Goal: Task Accomplishment & Management: Complete application form

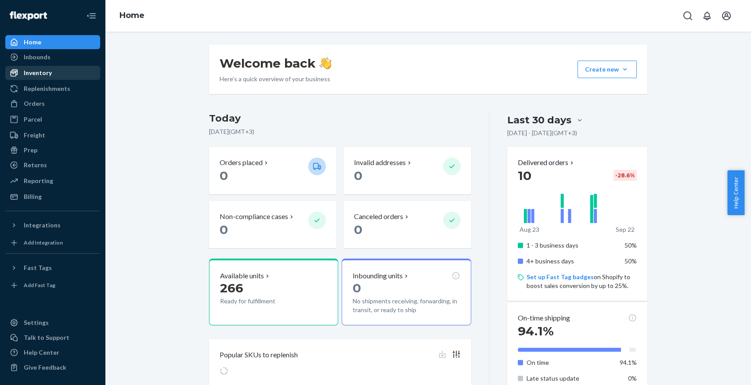
click at [49, 70] on div "Inventory" at bounding box center [38, 73] width 28 height 9
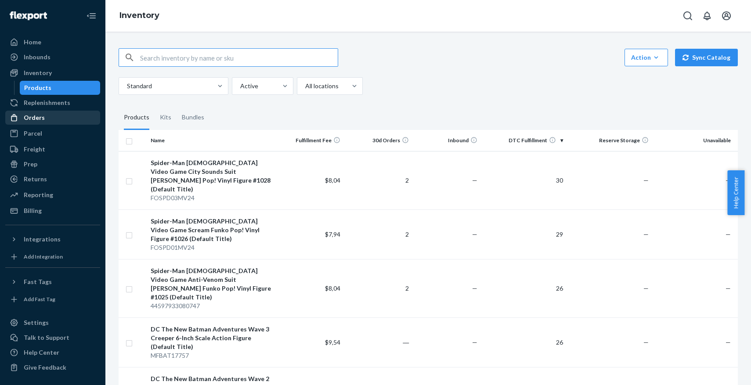
click at [18, 118] on div at bounding box center [17, 117] width 14 height 9
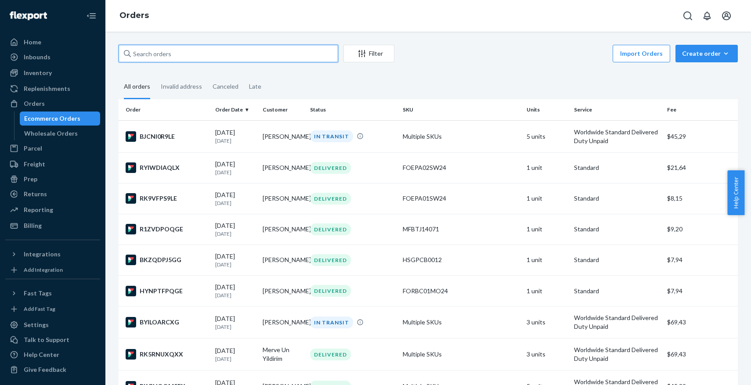
click at [220, 54] on input "text" at bounding box center [229, 54] width 220 height 18
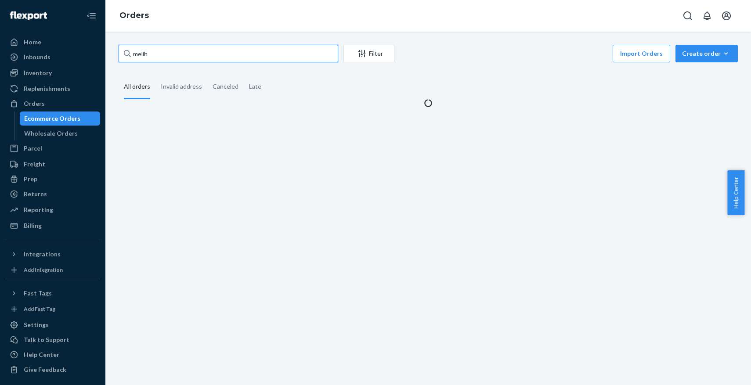
type input "melih"
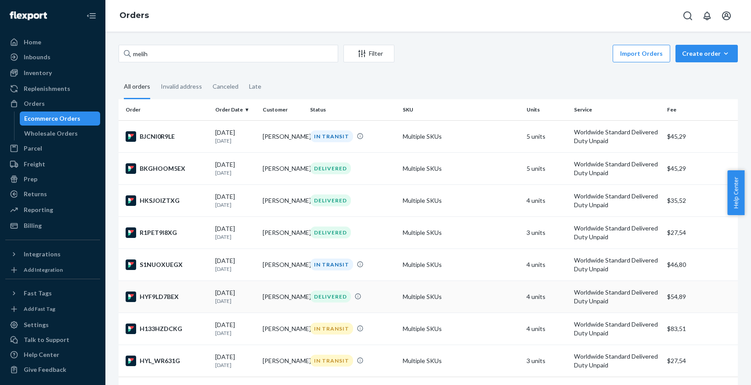
click at [248, 282] on td "05/15/2025 4 months ago" at bounding box center [235, 297] width 47 height 32
click at [239, 272] on p "2 months ago" at bounding box center [235, 268] width 40 height 7
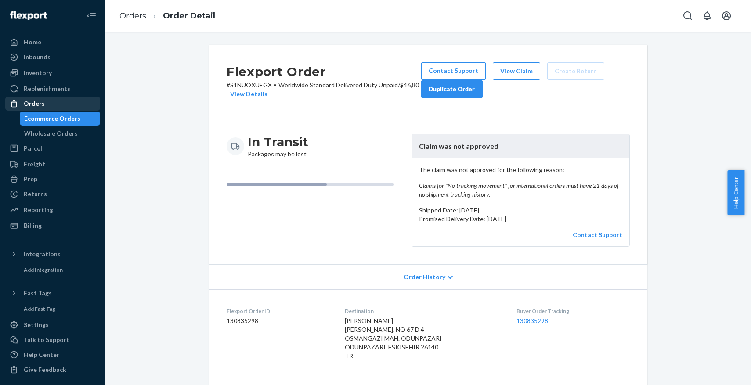
click at [70, 100] on div "Orders" at bounding box center [52, 104] width 93 height 12
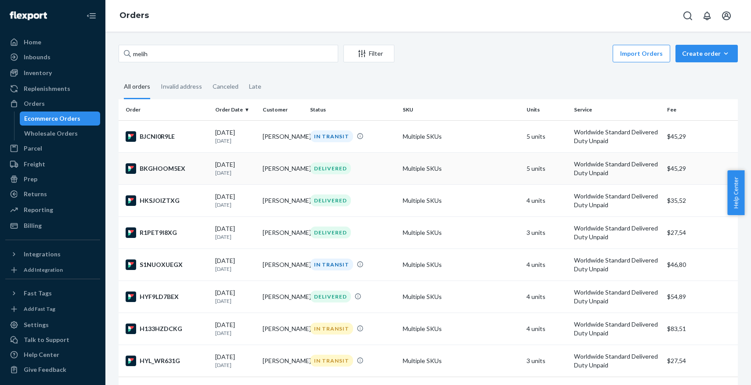
click at [227, 169] on p "21 days ago" at bounding box center [235, 172] width 40 height 7
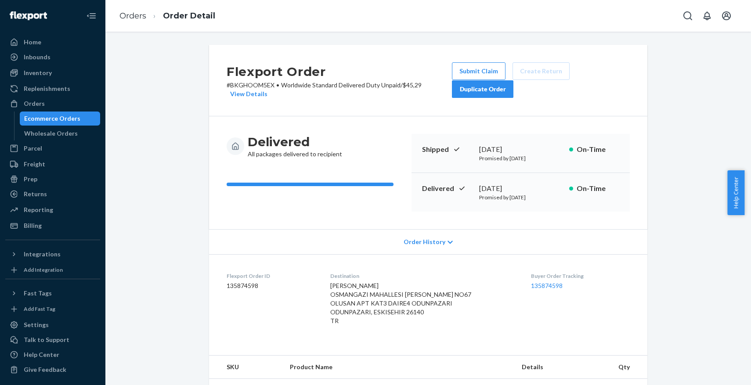
click at [482, 93] on div "Duplicate Order" at bounding box center [483, 89] width 47 height 9
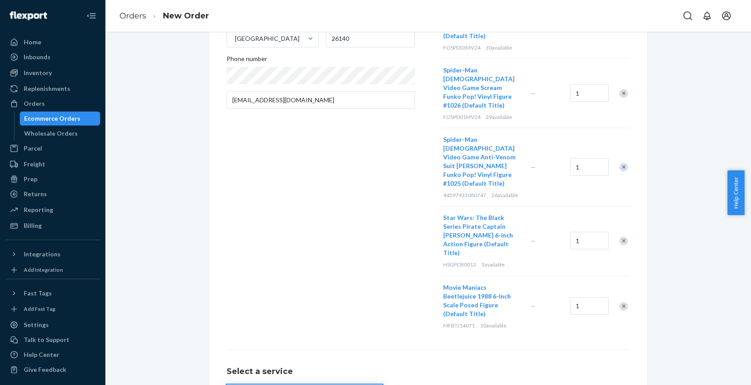
scroll to position [200, 0]
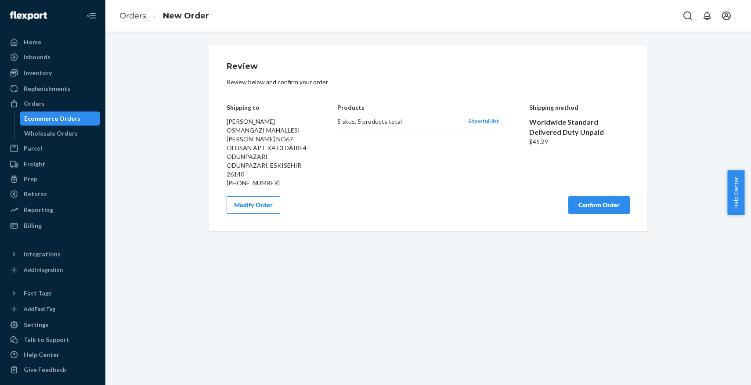
scroll to position [0, 0]
click at [599, 210] on button "Confirm Order" at bounding box center [600, 205] width 62 height 18
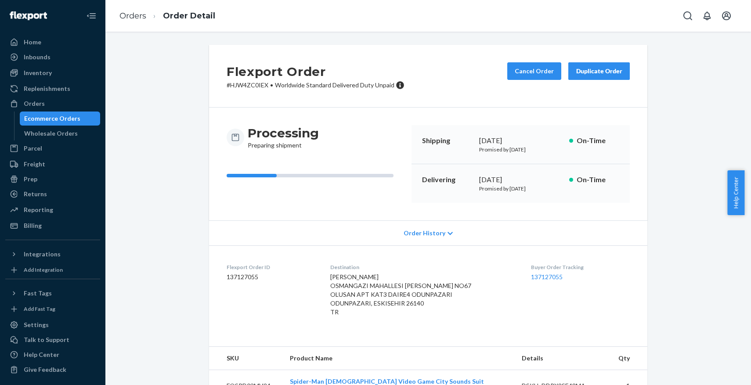
click at [614, 70] on div "Duplicate Order" at bounding box center [599, 71] width 47 height 9
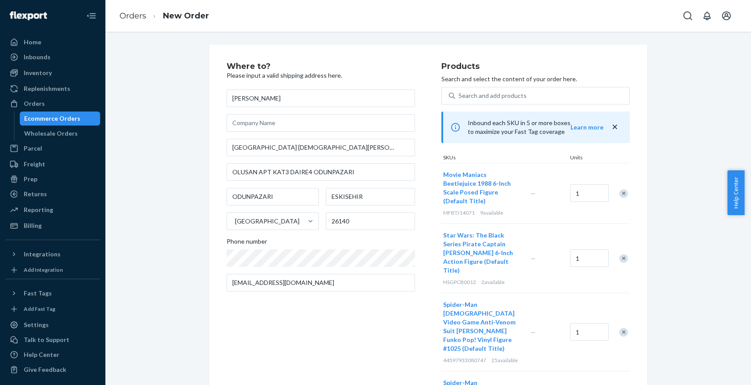
click at [622, 189] on div "Remove Item" at bounding box center [623, 193] width 9 height 9
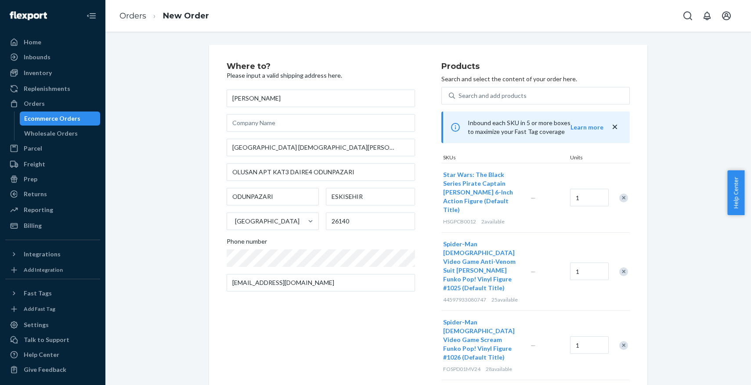
click at [622, 189] on div at bounding box center [619, 197] width 22 height 23
click at [619, 198] on div "Remove Item" at bounding box center [623, 198] width 9 height 9
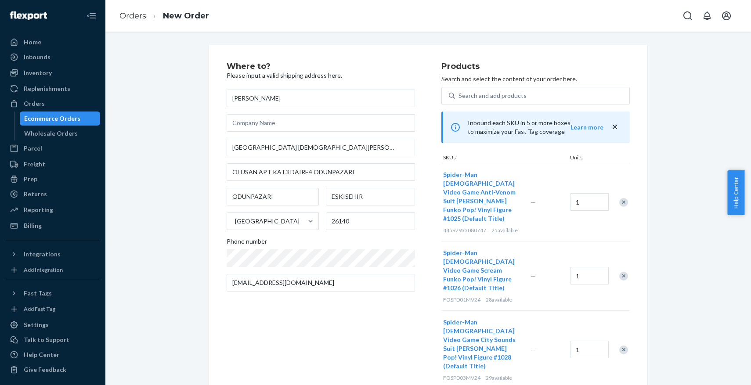
click at [619, 198] on div "Remove Item" at bounding box center [623, 202] width 9 height 9
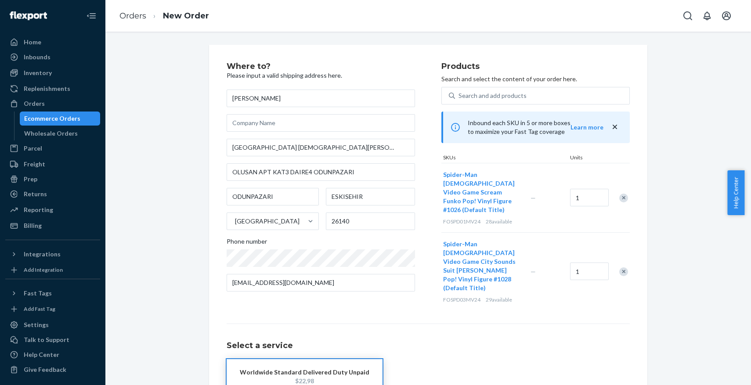
click at [621, 194] on div "Remove Item" at bounding box center [623, 198] width 9 height 9
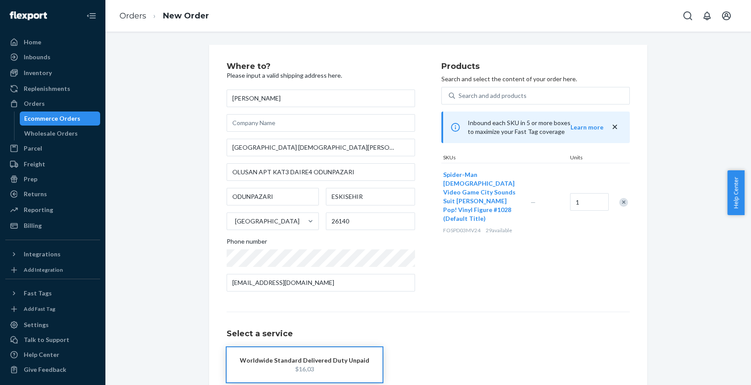
click at [620, 198] on div "Remove Item" at bounding box center [623, 202] width 9 height 9
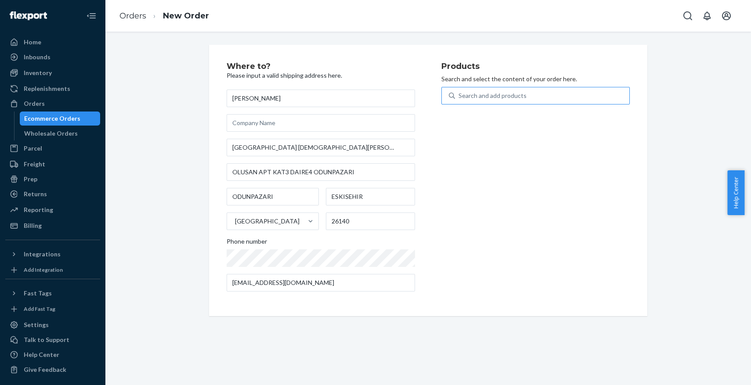
click at [461, 93] on div "Search and add products" at bounding box center [493, 95] width 68 height 9
click at [460, 93] on input "Search and add products" at bounding box center [459, 95] width 1 height 9
type input "deadpool"
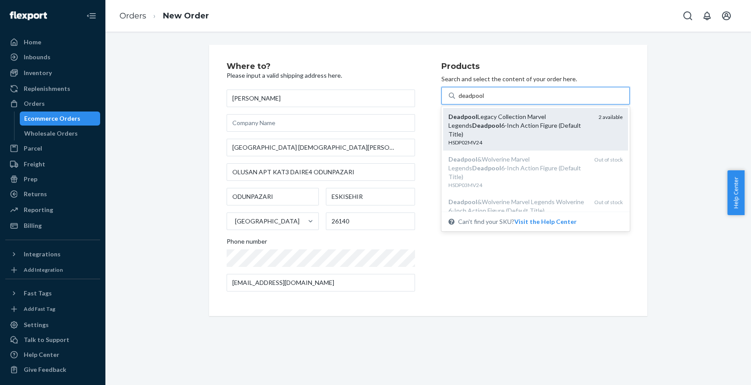
click at [472, 127] on em "Deadpool" at bounding box center [486, 125] width 29 height 7
click at [465, 100] on input "deadpool" at bounding box center [472, 95] width 26 height 9
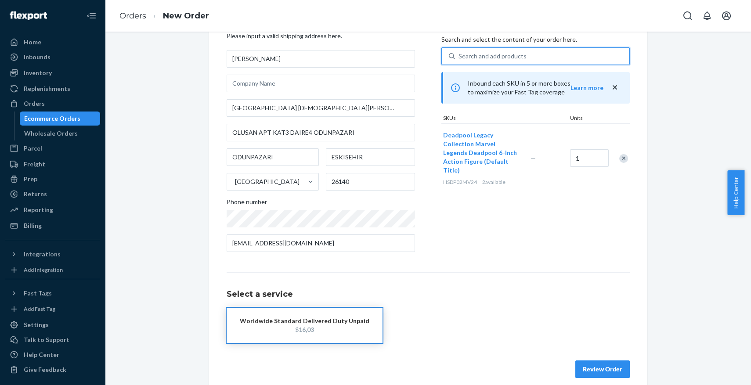
scroll to position [50, 0]
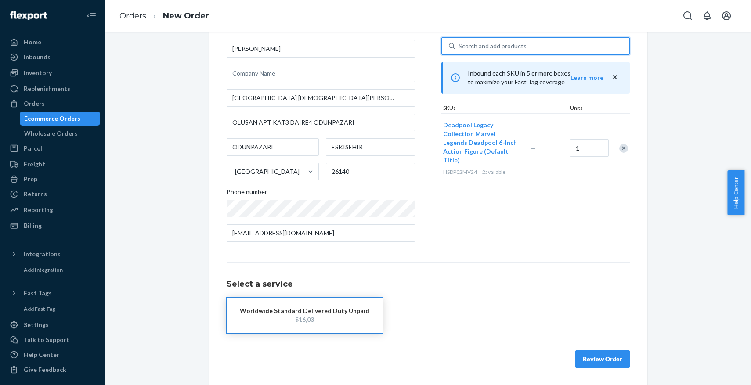
click at [536, 46] on div "Search and add products" at bounding box center [542, 46] width 174 height 16
click at [460, 46] on input "0 results available. Use Up and Down to choose options, press Enter to select t…" at bounding box center [459, 46] width 1 height 9
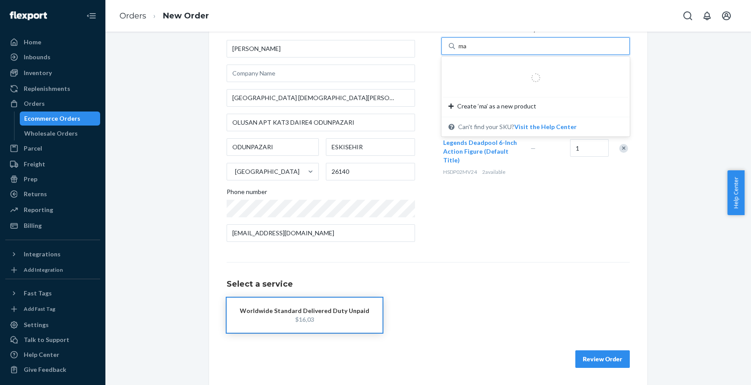
type input "m"
type input "tie"
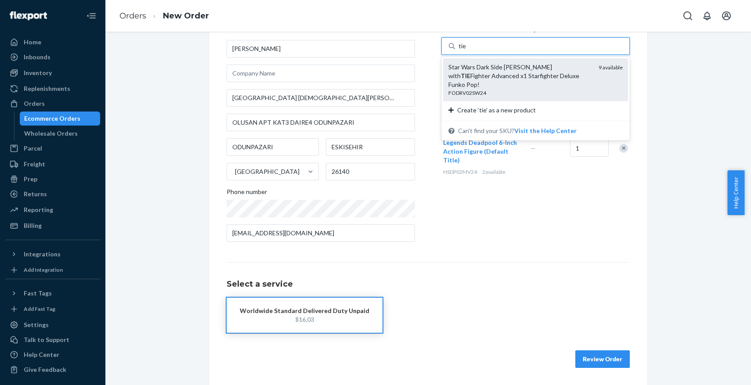
click at [461, 78] on div "Star Wars Dark Side Darth Vader with TIE Fighter Advanced x1 Starfighter Deluxe…" at bounding box center [520, 76] width 143 height 26
click at [461, 51] on input "tie" at bounding box center [463, 46] width 8 height 9
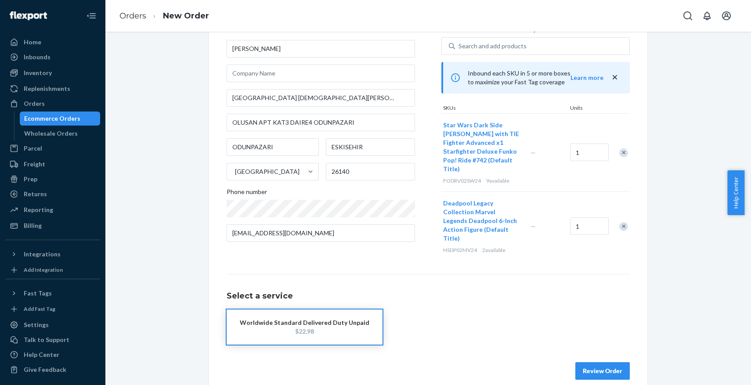
click at [466, 215] on span "Deadpool Legacy Collection Marvel Legends Deadpool 6-Inch Action Figure (Defaul…" at bounding box center [480, 220] width 74 height 43
click at [481, 44] on div "Search and add products" at bounding box center [493, 46] width 68 height 9
click at [460, 44] on input "0 results available. Use Up and Down to choose options, press Enter to select t…" at bounding box center [459, 46] width 1 height 9
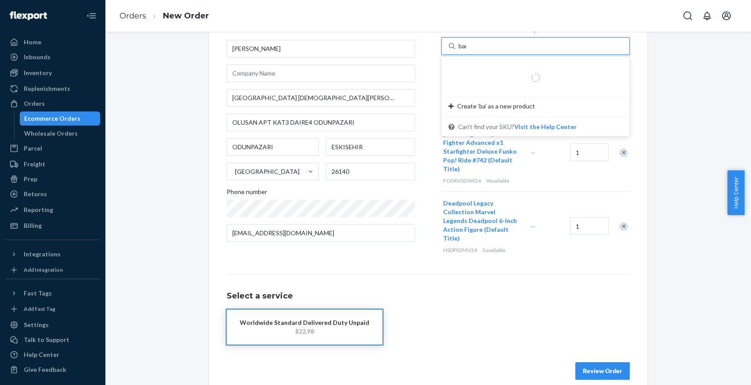
type input "bane"
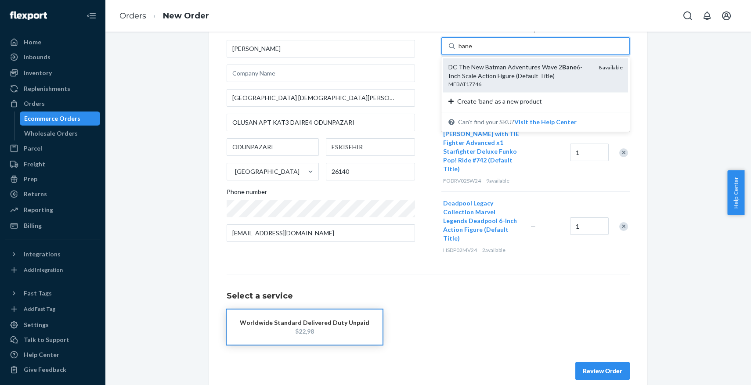
click at [499, 63] on div "DC The New Batman Adventures Wave 2 Bane 6-Inch Scale Action Figure (Default Ti…" at bounding box center [520, 72] width 143 height 18
click at [473, 51] on input "bane" at bounding box center [466, 46] width 14 height 9
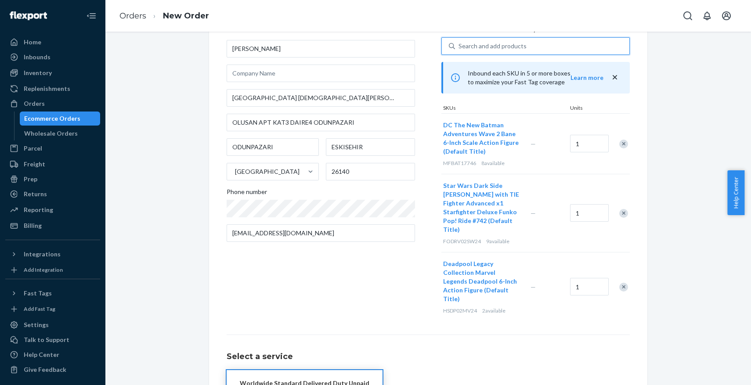
click at [513, 46] on div "Search and add products" at bounding box center [493, 46] width 68 height 9
click at [460, 46] on input "0 results available. Select is focused ,type to refine list, press Down to open…" at bounding box center [459, 46] width 1 height 9
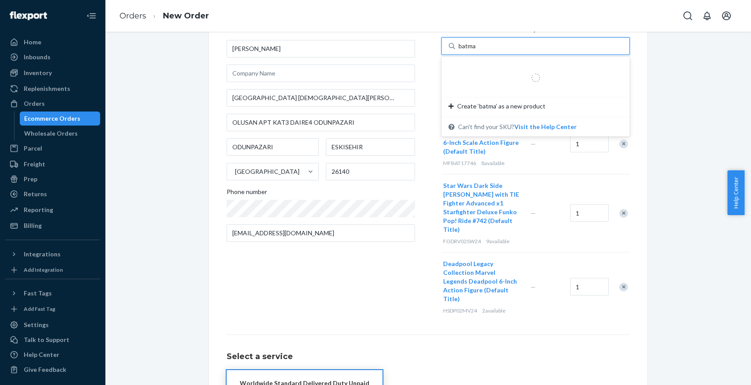
type input "batman"
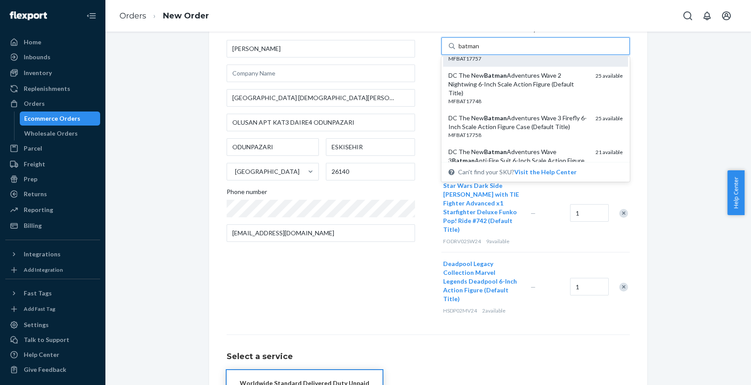
scroll to position [26, 0]
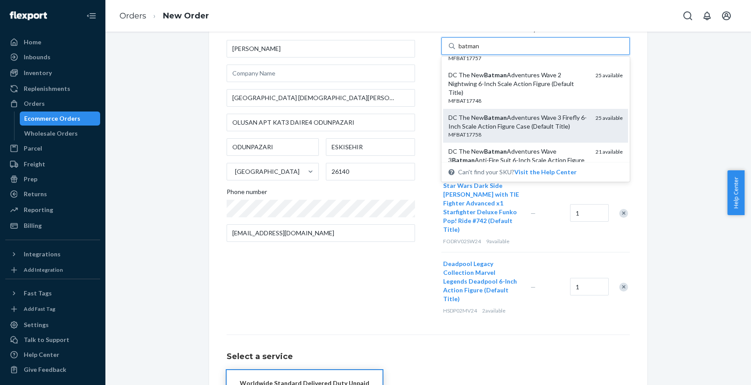
click at [497, 128] on div "DC The New Batman Adventures Wave 3 Firefly 6-Inch Scale Action Figure Case (De…" at bounding box center [519, 122] width 140 height 18
click at [480, 51] on input "batman" at bounding box center [470, 46] width 22 height 9
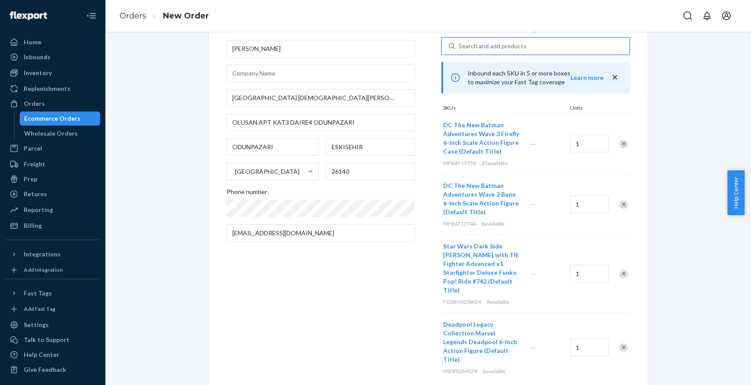
click at [508, 43] on div "Search and add products" at bounding box center [493, 46] width 68 height 9
click at [460, 43] on input "0 results available. Select is focused ,type to refine list, press Down to open…" at bounding box center [459, 46] width 1 height 9
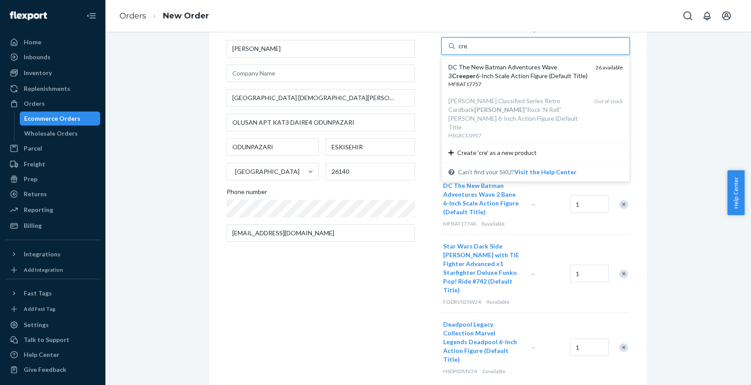
type input "cree"
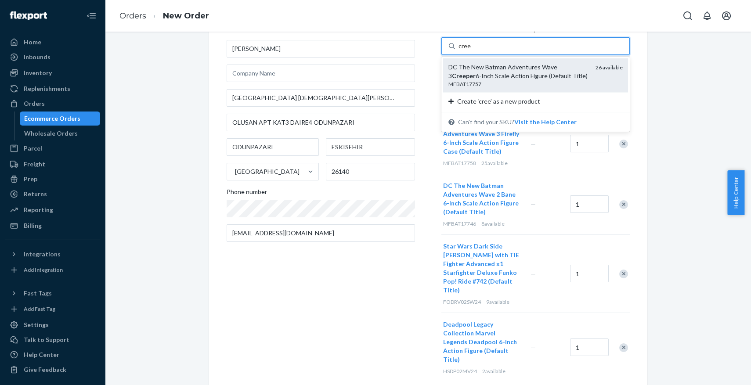
click at [516, 65] on div "DC The New Batman Adventures Wave 3 Creeper 6-Inch Scale Action Figure (Default…" at bounding box center [519, 72] width 140 height 18
click at [471, 51] on input "cree" at bounding box center [465, 46] width 13 height 9
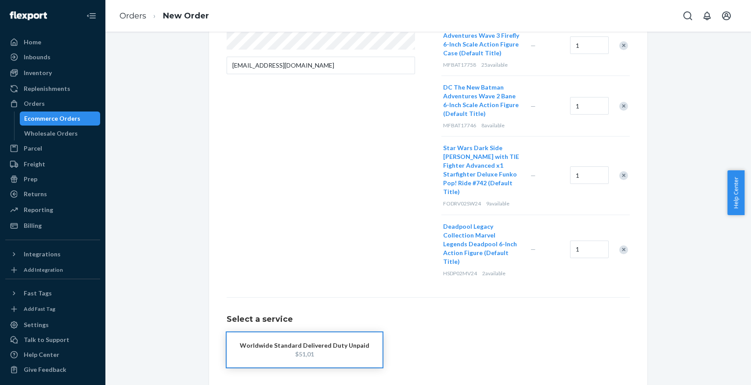
scroll to position [226, 0]
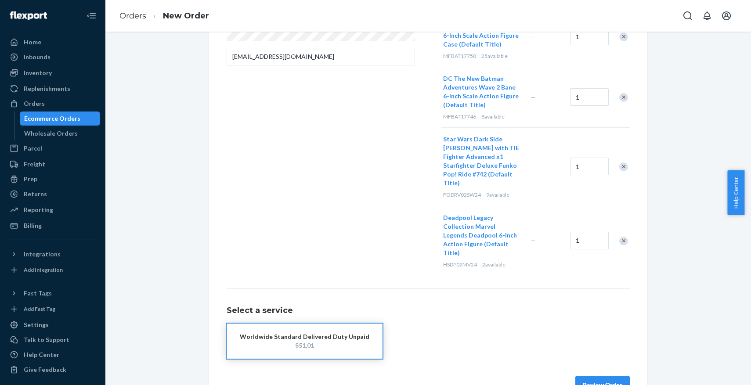
click at [609, 377] on button "Review Order" at bounding box center [603, 386] width 54 height 18
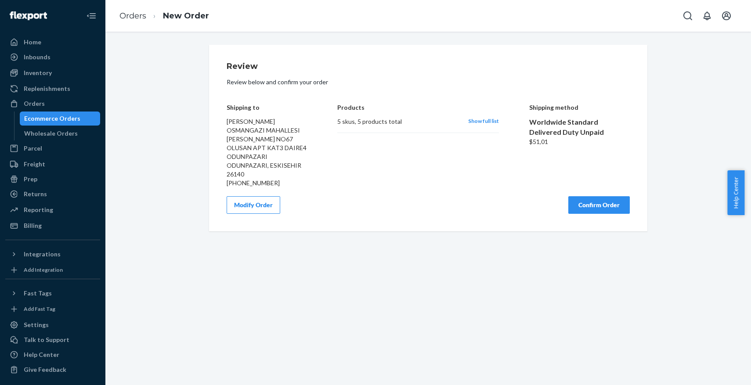
click at [576, 206] on button "Confirm Order" at bounding box center [600, 205] width 62 height 18
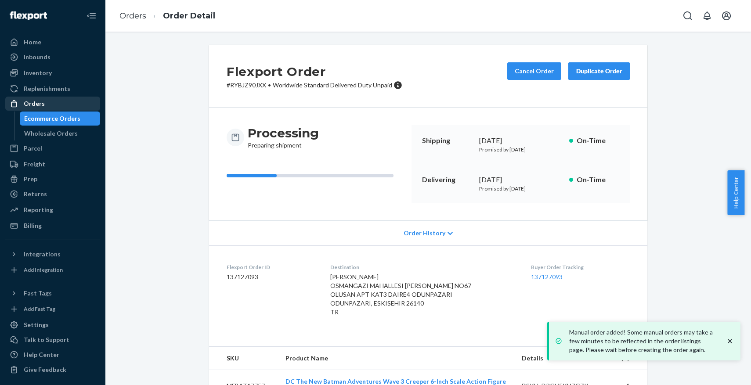
click at [56, 105] on div "Orders" at bounding box center [52, 104] width 93 height 12
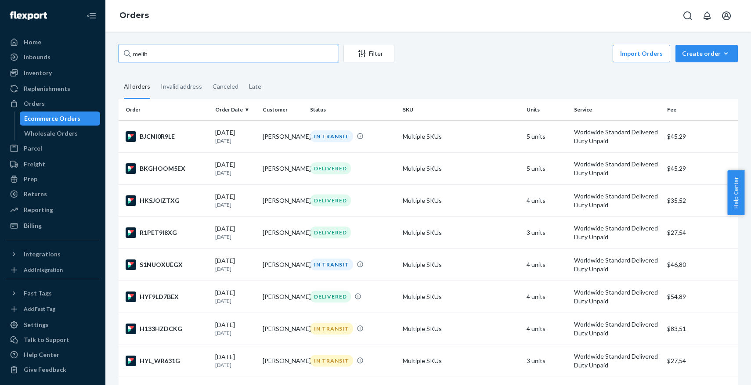
click at [216, 55] on input "melih" at bounding box center [229, 54] width 220 height 18
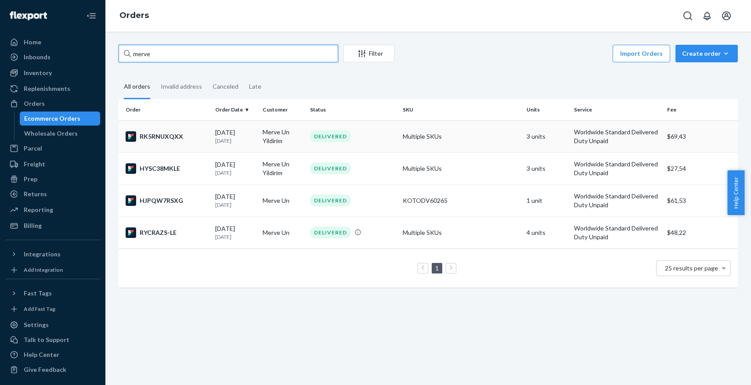
type input "merve"
click at [177, 137] on div "RK5RNUXQXX" at bounding box center [167, 136] width 83 height 11
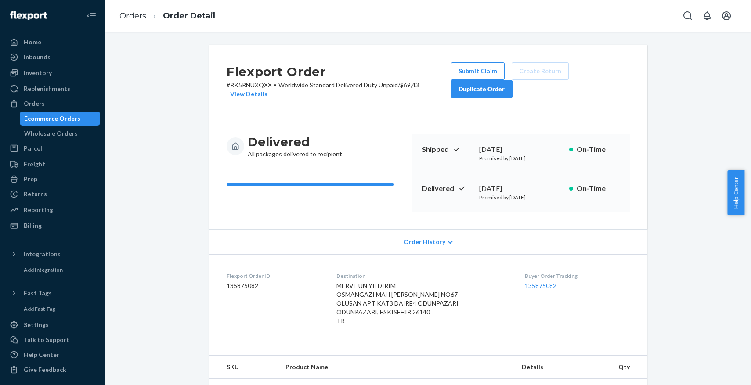
click at [492, 88] on div "Duplicate Order" at bounding box center [482, 89] width 47 height 9
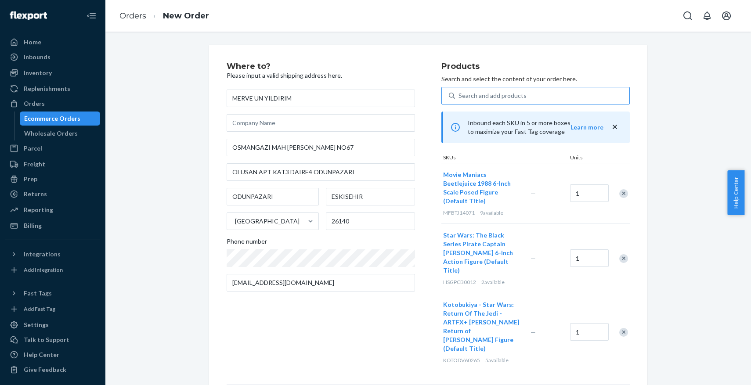
click at [515, 101] on div "Search and add products" at bounding box center [542, 96] width 174 height 16
click at [460, 100] on input "Search and add products" at bounding box center [459, 95] width 1 height 9
click at [619, 183] on div at bounding box center [619, 193] width 22 height 23
click at [620, 184] on div at bounding box center [619, 193] width 22 height 23
click at [620, 190] on div "Remove Item" at bounding box center [623, 193] width 9 height 9
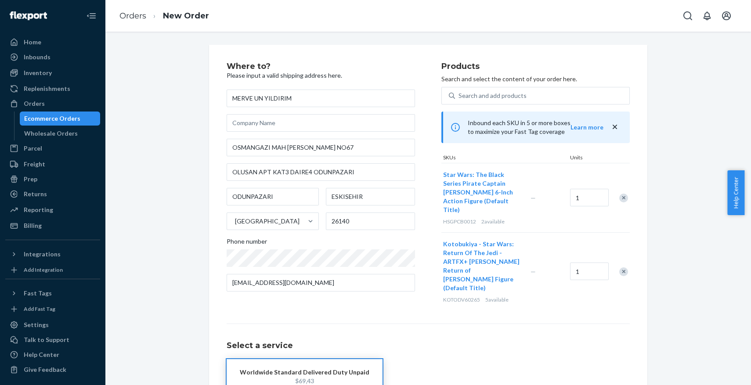
click at [620, 194] on div "Remove Item" at bounding box center [623, 198] width 9 height 9
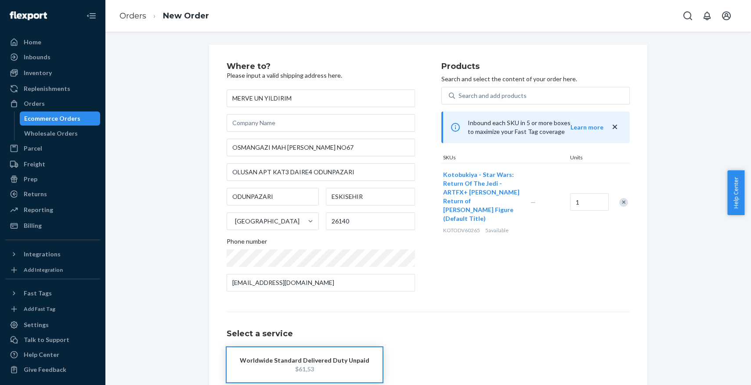
click at [620, 198] on div "Remove Item" at bounding box center [623, 202] width 9 height 9
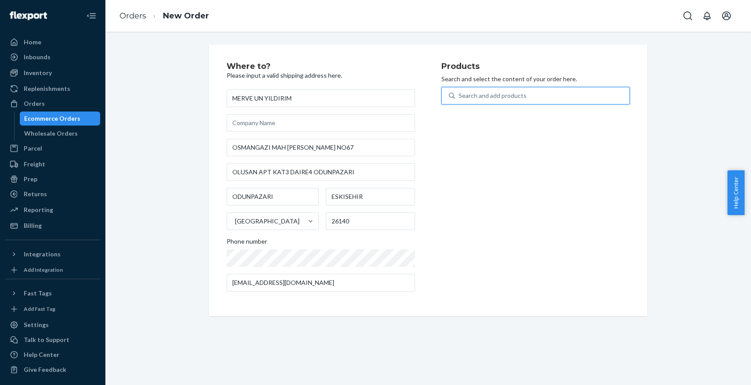
click at [476, 95] on div "Search and add products" at bounding box center [493, 95] width 68 height 9
click at [460, 95] on input "0 results available. Use Up and Down to choose options, press Enter to select t…" at bounding box center [459, 95] width 1 height 9
type input "deadpool"
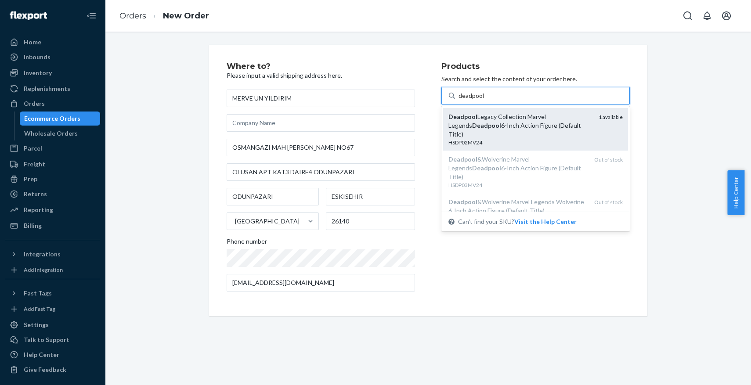
click at [471, 113] on em "Deadpool" at bounding box center [463, 116] width 29 height 7
click at [471, 100] on input "deadpool" at bounding box center [472, 95] width 26 height 9
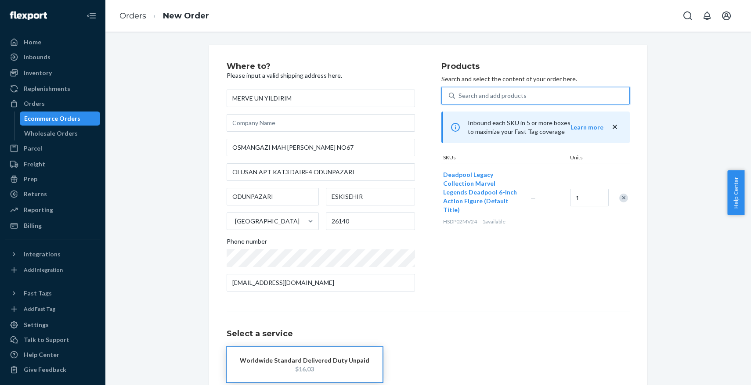
click at [493, 96] on div "Search and add products" at bounding box center [493, 95] width 68 height 9
click at [460, 96] on input "0 results available. Use Up and Down to choose options, press Enter to select t…" at bounding box center [459, 95] width 1 height 9
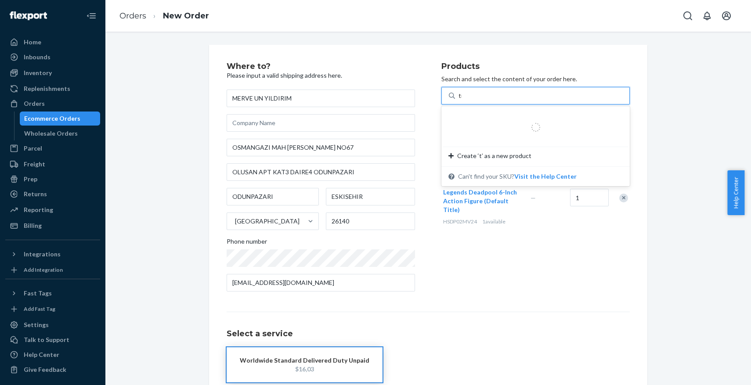
type input "tie"
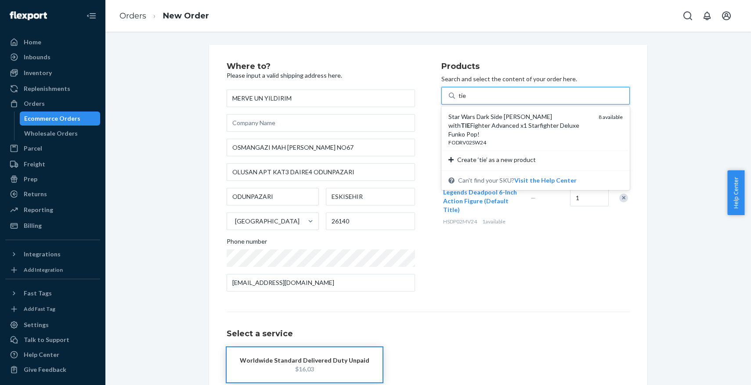
click at [490, 139] on div "FODRV02SW24" at bounding box center [520, 142] width 143 height 7
click at [467, 100] on input "tie" at bounding box center [463, 95] width 8 height 9
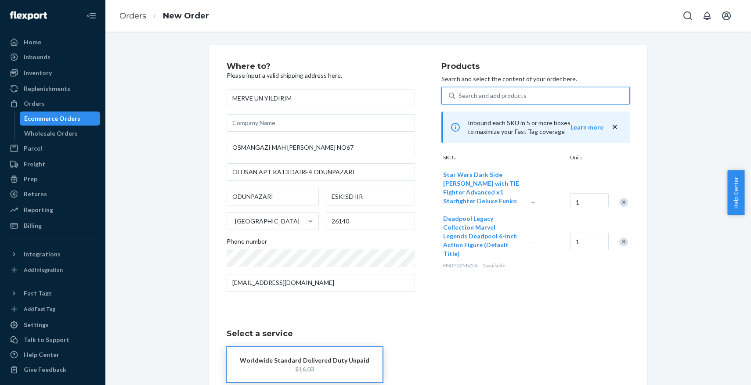
click at [498, 93] on div "Search and add products" at bounding box center [493, 95] width 68 height 9
click at [460, 93] on input "0 results available. Select is focused ,type to refine list, press Down to open…" at bounding box center [459, 95] width 1 height 9
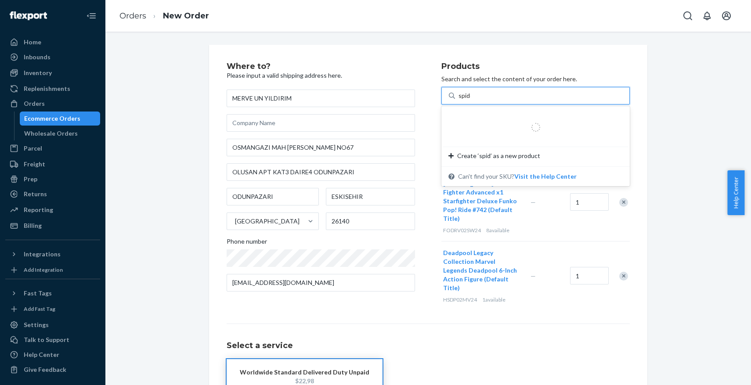
type input "spider"
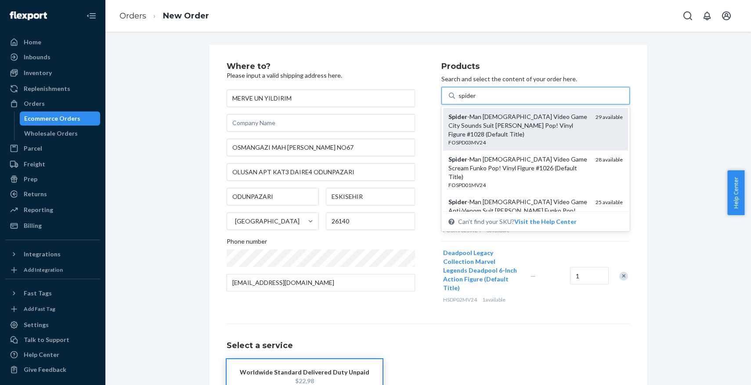
click at [478, 127] on div "Spider -Man 2 Video Game City Sounds Suit Miles Morales Pop! Vinyl Figure #1028…" at bounding box center [519, 125] width 140 height 26
click at [476, 100] on input "spider" at bounding box center [468, 95] width 18 height 9
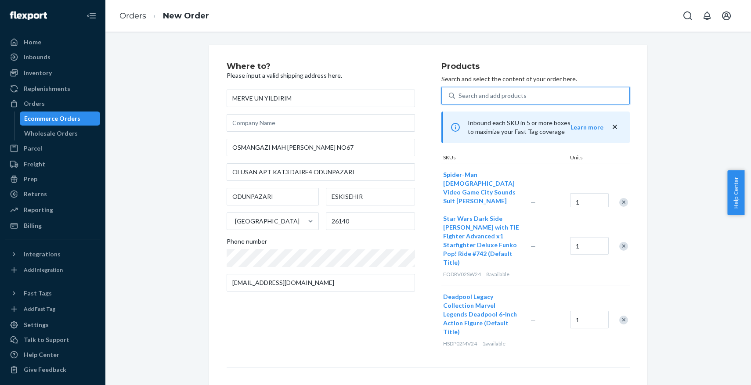
click at [484, 94] on div "Search and add products" at bounding box center [493, 95] width 68 height 9
click at [460, 94] on input "0 results available. Select is focused ,type to refine list, press Down to open…" at bounding box center [459, 95] width 1 height 9
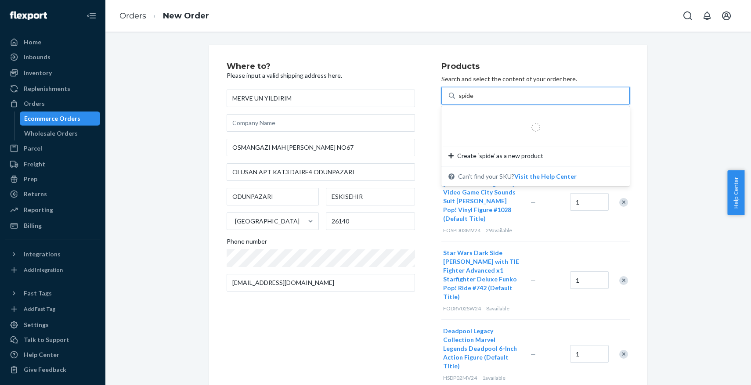
type input "spider"
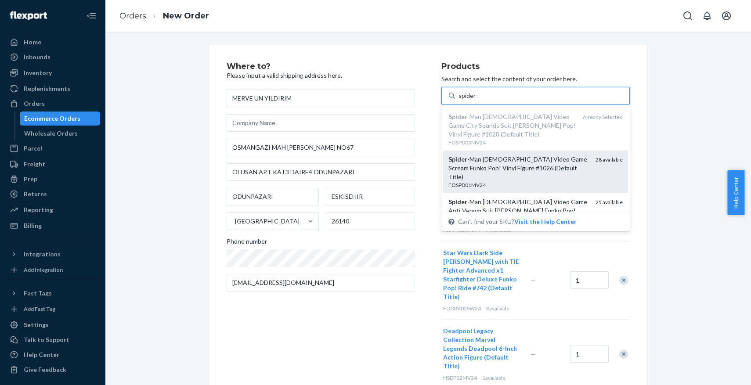
click at [485, 181] on div "FOSPD01MV24" at bounding box center [519, 184] width 140 height 7
click at [476, 100] on input "spider" at bounding box center [468, 95] width 18 height 9
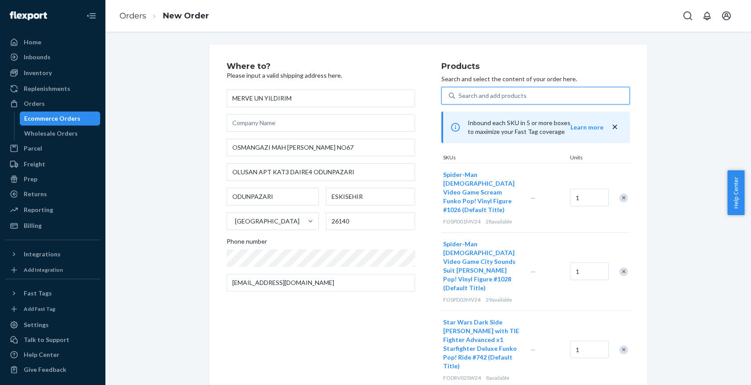
click at [493, 96] on div "Search and add products" at bounding box center [493, 95] width 68 height 9
click at [460, 96] on input "0 results available. Select is focused ,type to refine list, press Down to open…" at bounding box center [459, 95] width 1 height 9
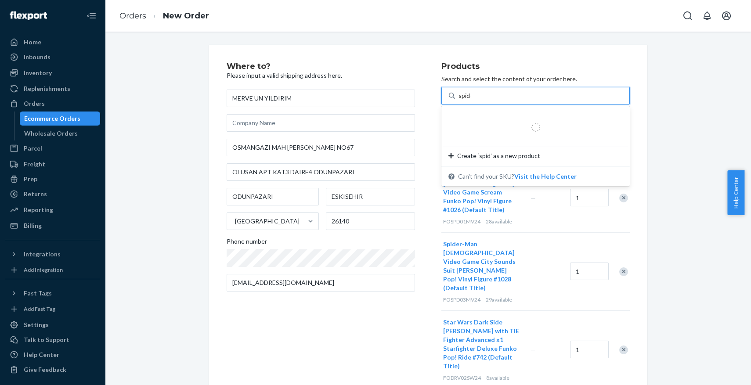
type input "spider"
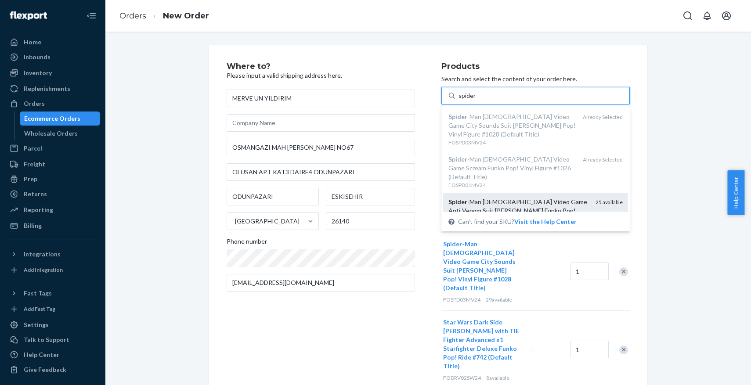
click at [497, 198] on div "Spider -Man 2 Video Game Anti-Venom Suit Peter Parker Funko Pop! Vinyl Figure #…" at bounding box center [519, 211] width 140 height 26
click at [476, 100] on input "spider" at bounding box center [468, 95] width 18 height 9
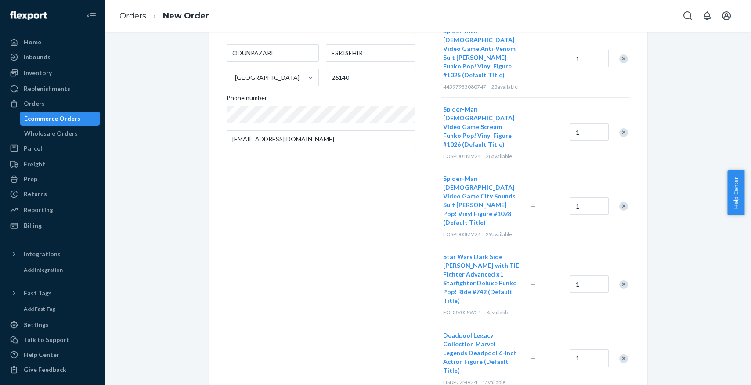
scroll to position [217, 0]
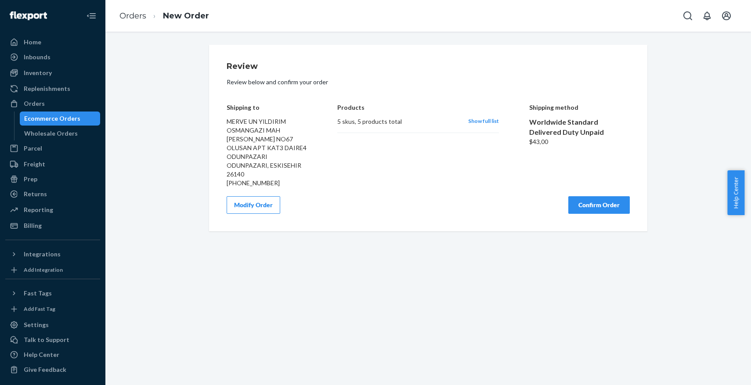
scroll to position [0, 0]
click at [590, 201] on button "Confirm Order" at bounding box center [600, 205] width 62 height 18
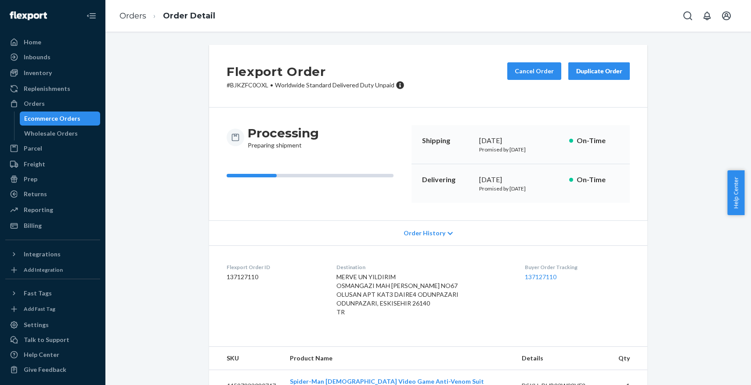
click at [579, 74] on div "Duplicate Order" at bounding box center [599, 71] width 47 height 9
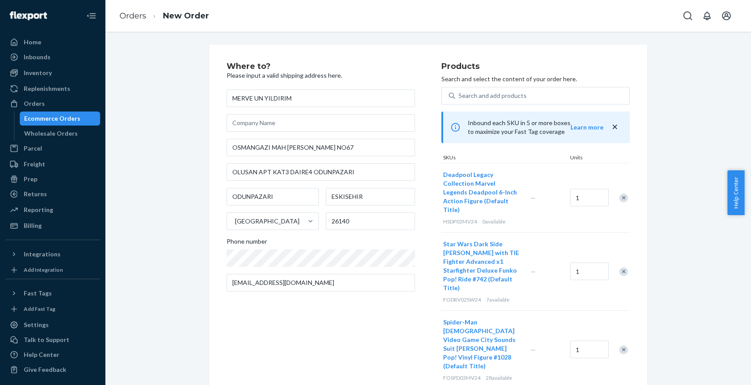
click at [615, 193] on div at bounding box center [619, 197] width 22 height 23
click at [619, 194] on div "Remove Item" at bounding box center [623, 198] width 9 height 9
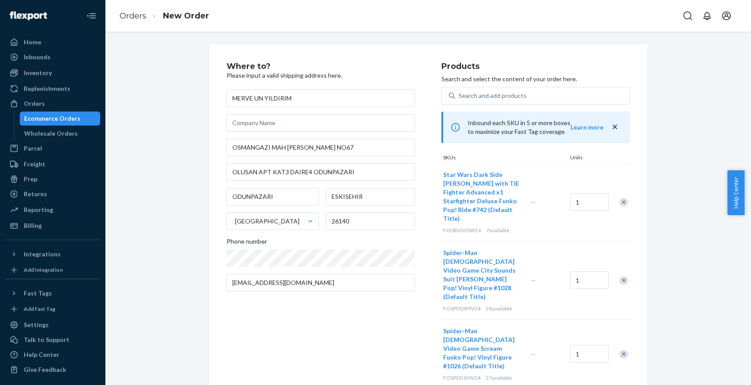
click at [619, 276] on div "Remove Item" at bounding box center [623, 280] width 9 height 9
click at [618, 264] on div at bounding box center [619, 275] width 22 height 23
click at [619, 272] on div "Remove Item" at bounding box center [623, 276] width 9 height 9
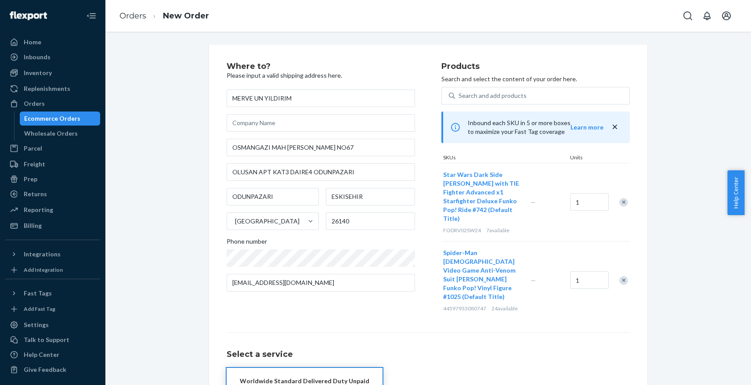
click at [622, 276] on div "Remove Item" at bounding box center [623, 280] width 9 height 9
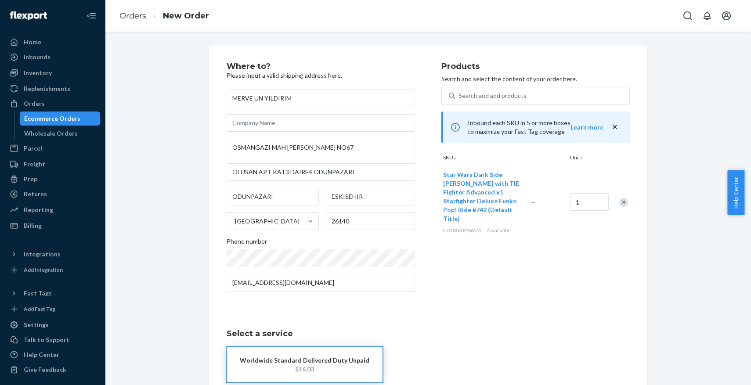
click at [622, 264] on div "Products Search and select the content of your order here. Search and add produ…" at bounding box center [536, 180] width 188 height 236
click at [48, 98] on div "Orders" at bounding box center [52, 104] width 93 height 12
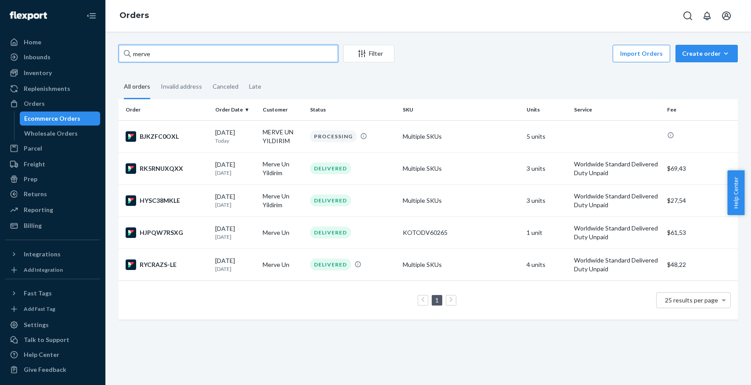
click at [216, 55] on input "merve" at bounding box center [229, 54] width 220 height 18
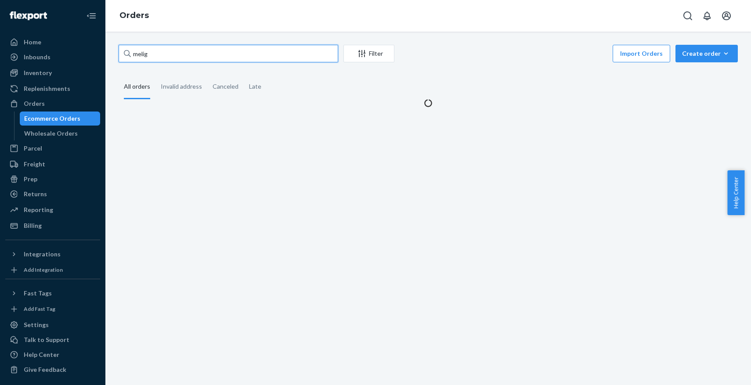
click at [180, 52] on input "melig" at bounding box center [229, 54] width 220 height 18
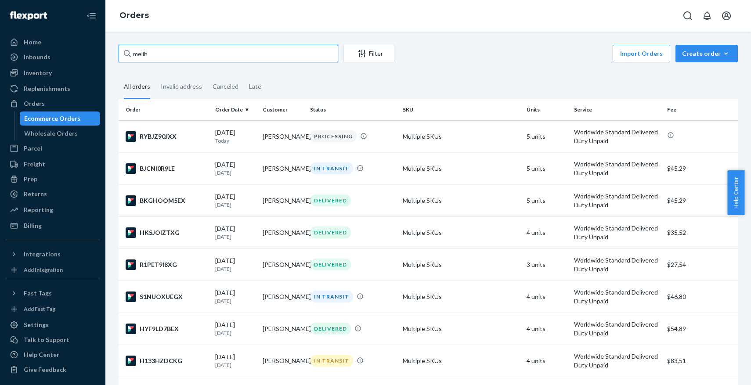
click at [202, 51] on input "melih" at bounding box center [229, 54] width 220 height 18
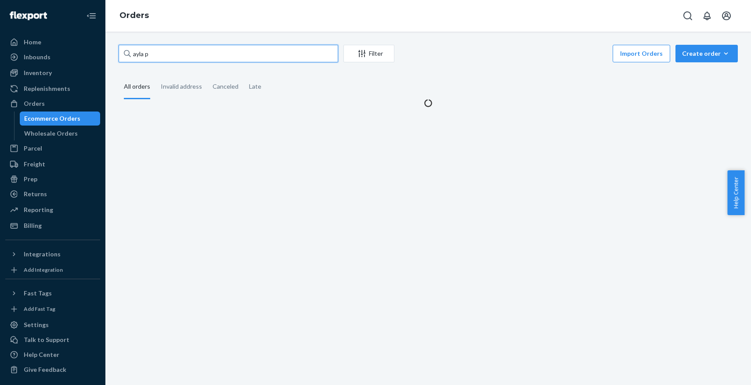
type input "ayla pe"
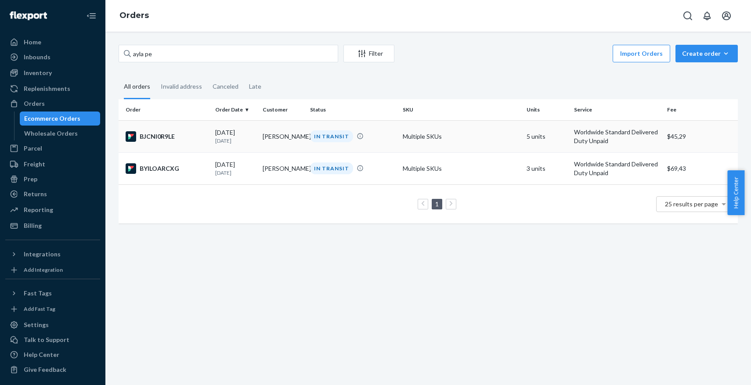
click at [240, 141] on p "12 days ago" at bounding box center [235, 140] width 40 height 7
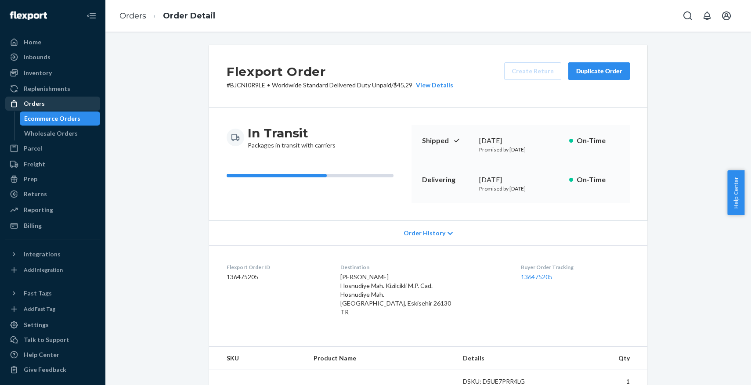
click at [38, 104] on div "Orders" at bounding box center [34, 103] width 21 height 9
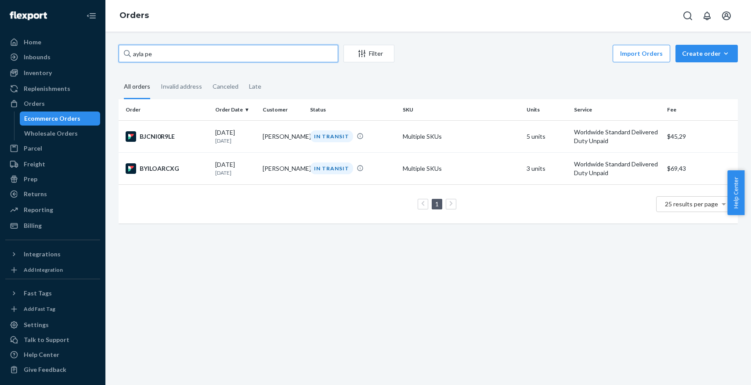
click at [192, 58] on input "ayla pe" at bounding box center [229, 54] width 220 height 18
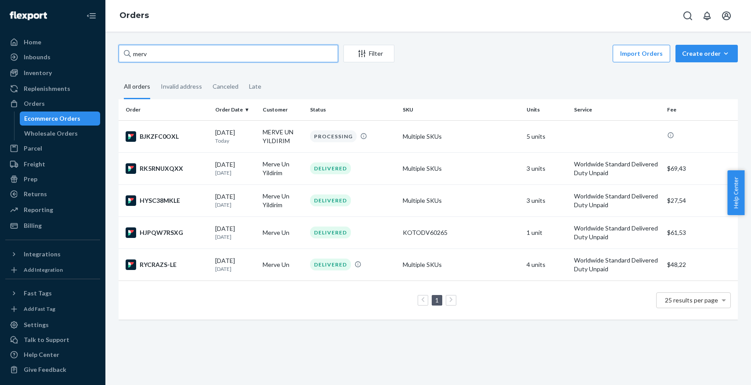
click at [195, 55] on input "merv" at bounding box center [229, 54] width 220 height 18
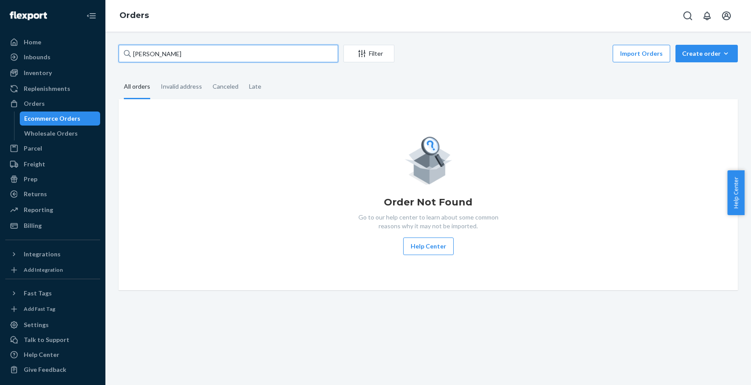
click at [206, 47] on input "ayla peşeker" at bounding box center [229, 54] width 220 height 18
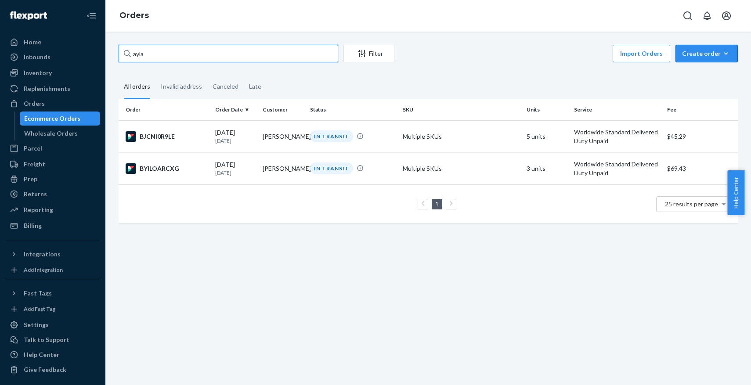
type input "ayla"
click at [707, 56] on div "Create order" at bounding box center [706, 53] width 49 height 9
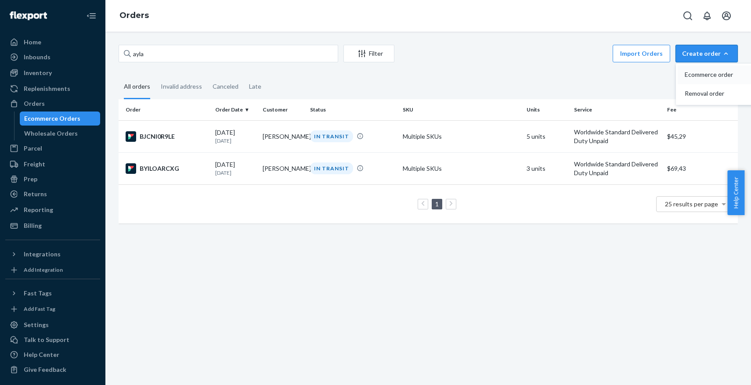
click at [701, 76] on span "Ecommerce order" at bounding box center [712, 75] width 54 height 6
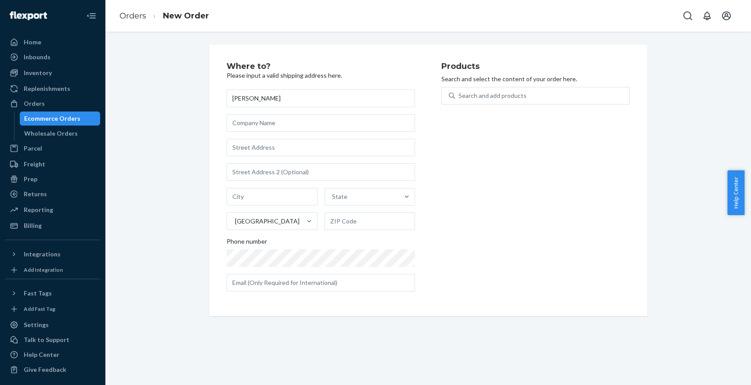
type input "Ayla Peseker"
click at [294, 153] on input "text" at bounding box center [321, 148] width 188 height 18
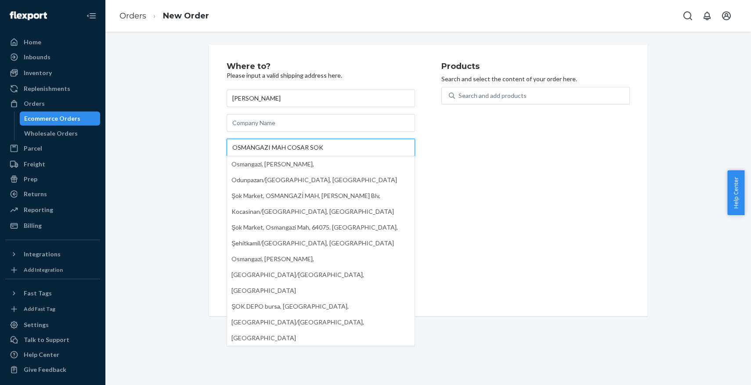
type input "OSMANGAZI MAH COSAR SOK"
click at [461, 144] on div "Products Search and select the content of your order here. Search and add produ…" at bounding box center [536, 180] width 188 height 236
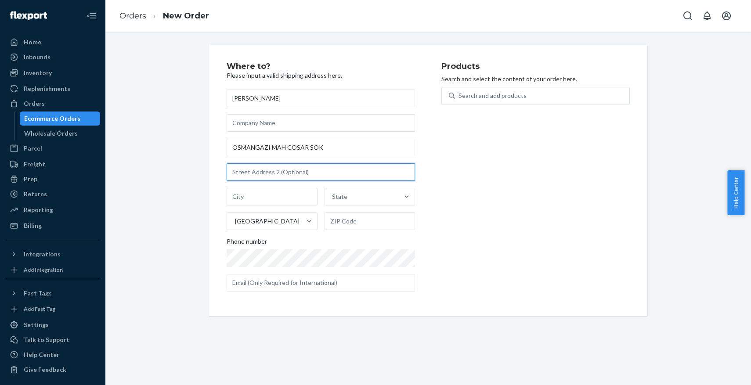
click at [340, 175] on input "text" at bounding box center [321, 172] width 188 height 18
type input "6"
type input "NO 67 DAIRE 4 ODUNPAZARI"
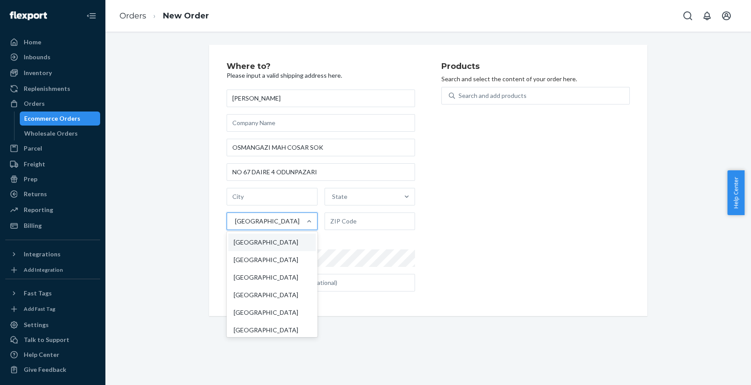
click at [286, 220] on div "United States" at bounding box center [264, 222] width 74 height 18
click at [235, 220] on input "option United States focused, 1 of 241. 241 results available. Use Up and Down …" at bounding box center [234, 221] width 1 height 9
type input "TURK"
click at [281, 247] on div "Turkey" at bounding box center [272, 243] width 89 height 18
click at [251, 226] on input "TURK" at bounding box center [242, 221] width 17 height 9
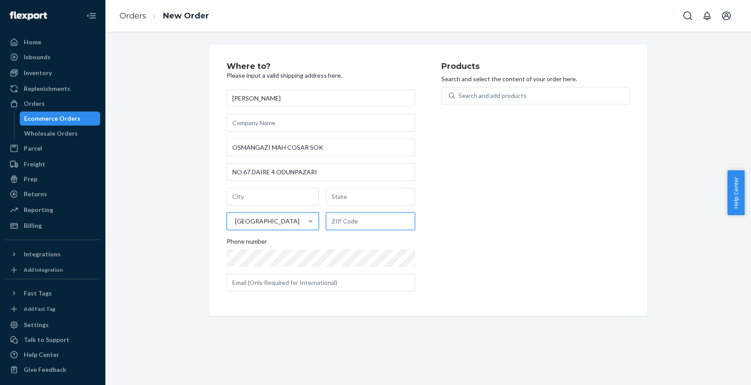
click at [354, 224] on input "text" at bounding box center [370, 222] width 89 height 18
type input "26140"
click at [262, 198] on input "text" at bounding box center [273, 197] width 92 height 18
click at [265, 199] on input "ESKISHERI" at bounding box center [273, 197] width 92 height 18
type input "ESKISEHIR"
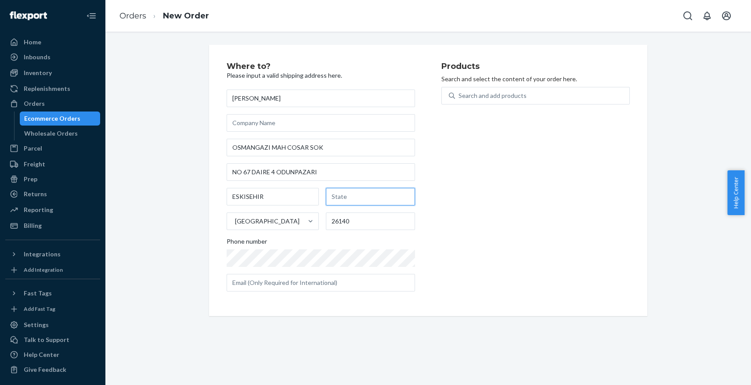
click at [334, 193] on input "text" at bounding box center [370, 197] width 89 height 18
type input "ESKISEHIR"
click at [542, 176] on div "Products Search and select the content of your order here. Search and add produ…" at bounding box center [536, 180] width 188 height 236
click at [468, 241] on div "Products Search and select the content of your order here. Search and add produ…" at bounding box center [536, 180] width 188 height 236
click at [487, 87] on div "Search and add products" at bounding box center [536, 96] width 188 height 18
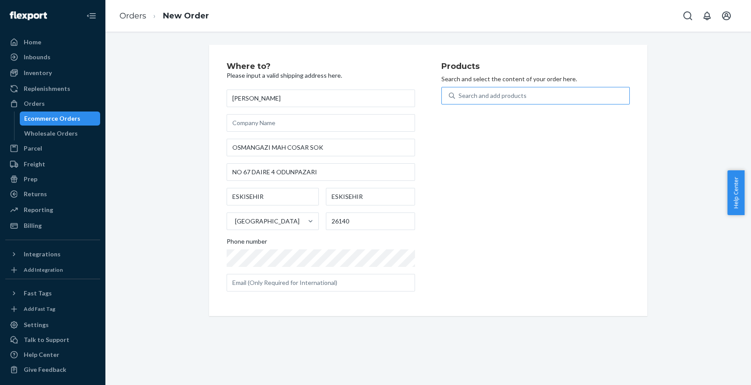
click at [460, 91] on input "Search and add products" at bounding box center [459, 95] width 1 height 9
type input "BEETLE"
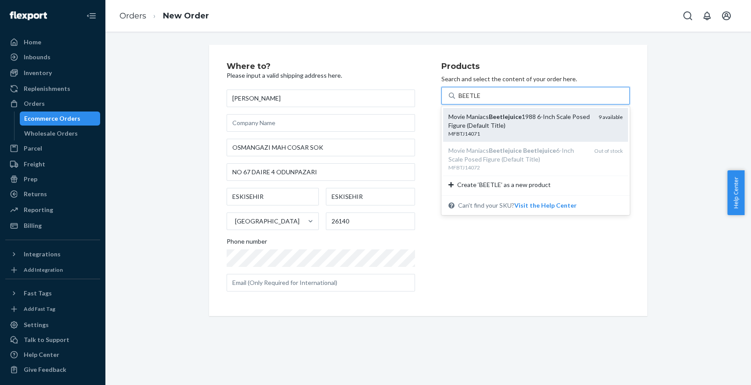
click at [490, 117] on em "Beetlejuice" at bounding box center [505, 116] width 33 height 7
click at [481, 100] on input "BEETLE" at bounding box center [470, 95] width 22 height 9
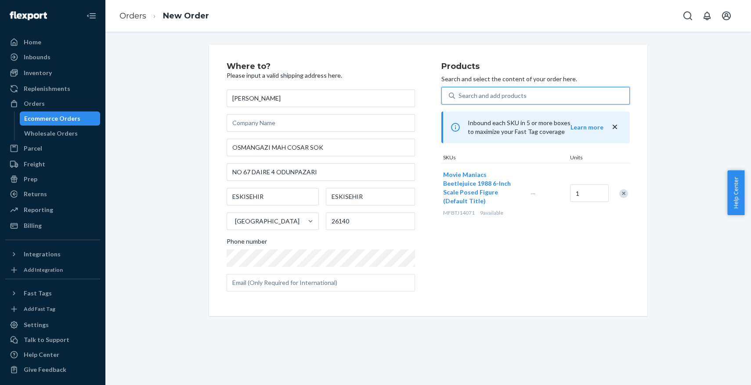
click at [483, 98] on div "Search and add products" at bounding box center [493, 95] width 68 height 9
click at [460, 98] on input "0 results available. Select is focused ,type to refine list, press Down to open…" at bounding box center [459, 95] width 1 height 9
type input "TIE"
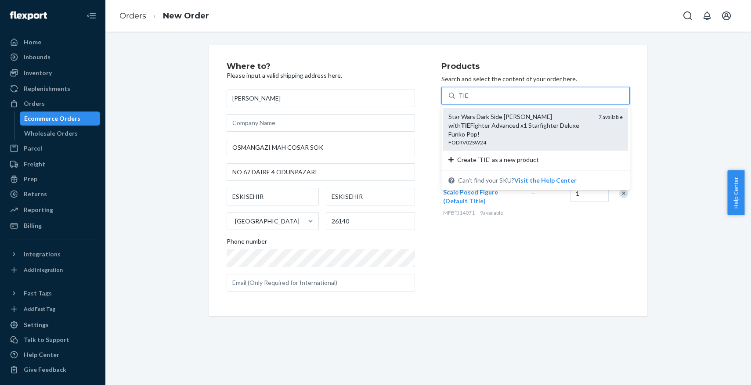
click at [494, 139] on div "Star Wars Dark Side Darth Vader with TIE Fighter Advanced x1 Starfighter Deluxe…" at bounding box center [535, 129] width 185 height 43
click at [469, 100] on input "TIE" at bounding box center [464, 95] width 10 height 9
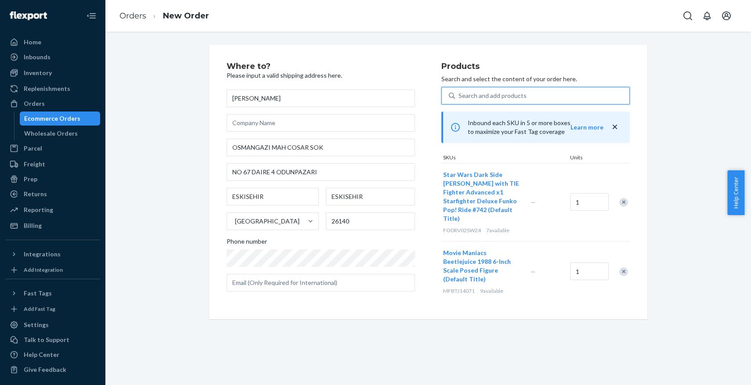
click at [491, 91] on div "Search and add products" at bounding box center [493, 95] width 68 height 9
click at [460, 91] on input "0 results available. Select is focused ,type to refine list, press Down to open…" at bounding box center [459, 95] width 1 height 9
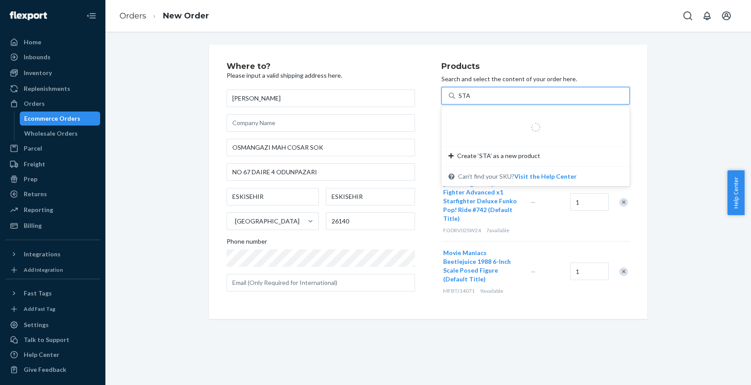
type input "STAR"
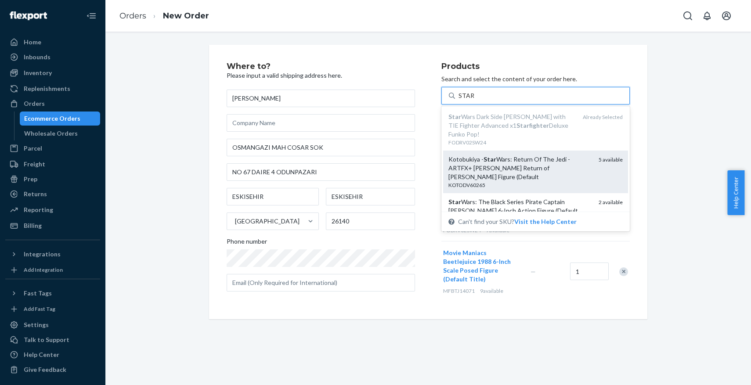
click at [511, 166] on div "Kotobukiya - Star Wars: Return Of The Jedi - ARTFX+ Darth Vader Return of Anaki…" at bounding box center [520, 168] width 143 height 26
click at [474, 100] on input "STAR" at bounding box center [466, 95] width 15 height 9
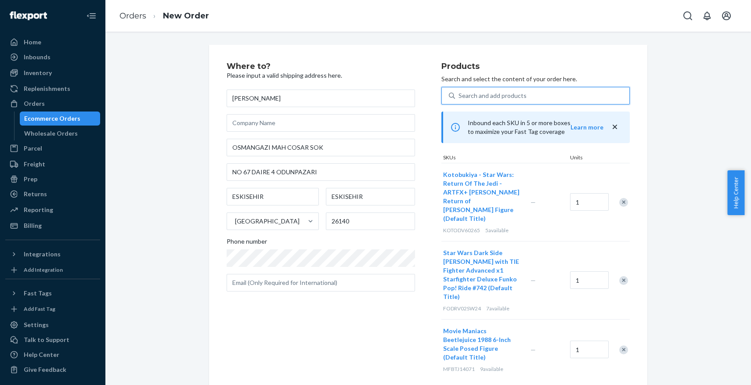
click at [526, 98] on div "Search and add products" at bounding box center [542, 96] width 174 height 16
click at [460, 98] on input "0 results available. Select is focused ,type to refine list, press Down to open…" at bounding box center [459, 95] width 1 height 9
click at [355, 288] on input "text" at bounding box center [321, 283] width 188 height 18
type input "aylapesekersoy@hotmail.com"
click at [358, 327] on div "Where to? Please input a valid shipping address here. Ayla Peseker OSMANGAZI MA…" at bounding box center [334, 221] width 215 height 318
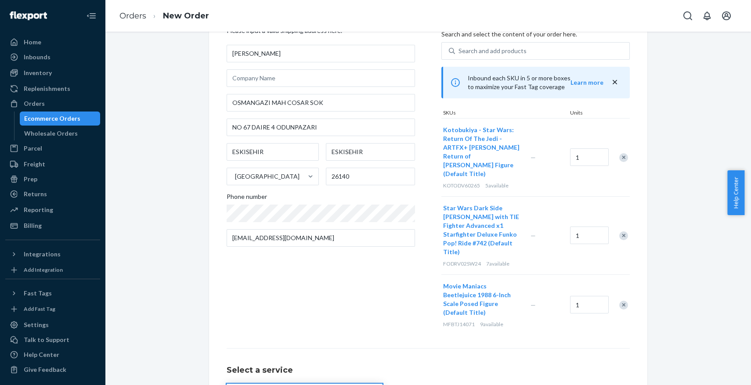
scroll to position [83, 0]
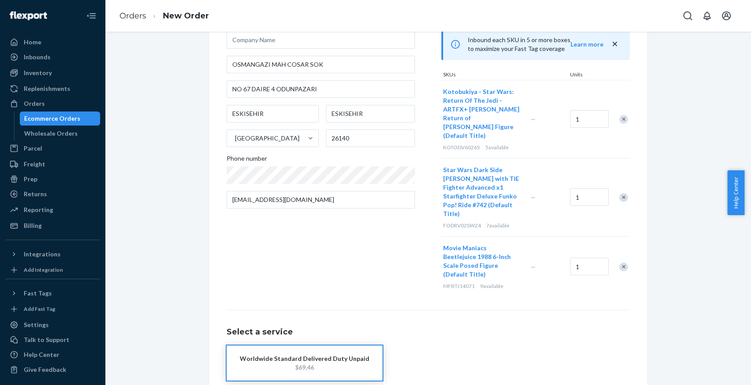
click at [492, 175] on span "Star Wars Dark Side [PERSON_NAME] with TIE Fighter Advanced x1 Starfighter Delu…" at bounding box center [481, 191] width 76 height 51
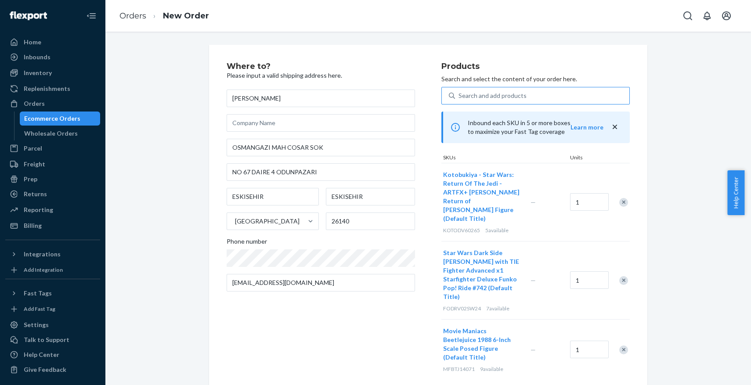
click at [496, 99] on div "Search and add products" at bounding box center [493, 95] width 68 height 9
click at [460, 99] on input "Search and add products" at bounding box center [459, 95] width 1 height 9
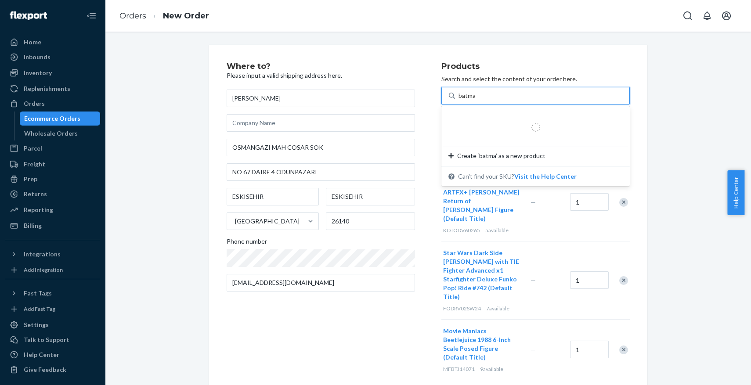
type input "batman"
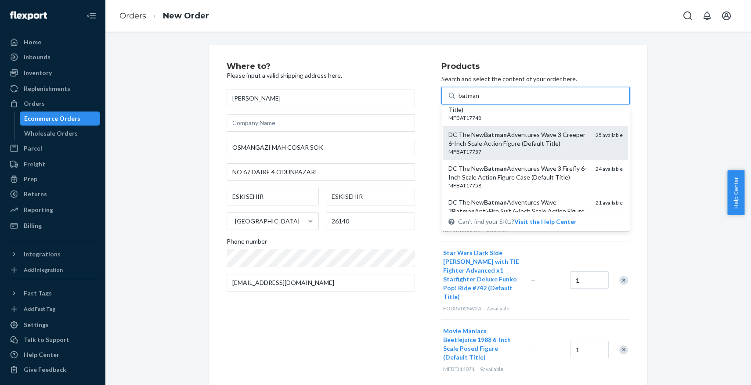
scroll to position [25, 0]
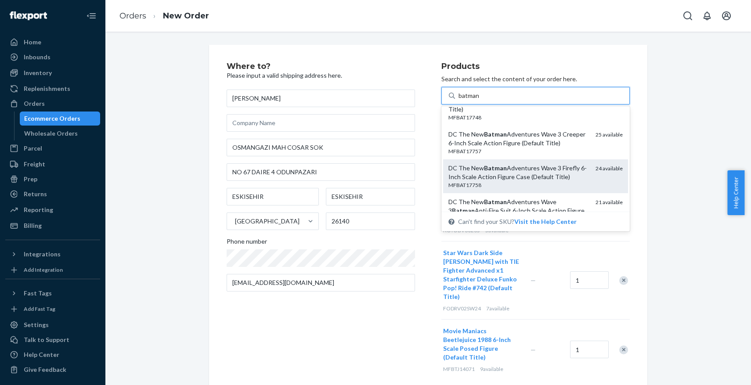
click at [498, 173] on div "DC The New Batman Adventures Wave 3 Firefly 6-Inch Scale Action Figure Case (De…" at bounding box center [519, 173] width 140 height 18
click at [480, 100] on input "batman" at bounding box center [470, 95] width 22 height 9
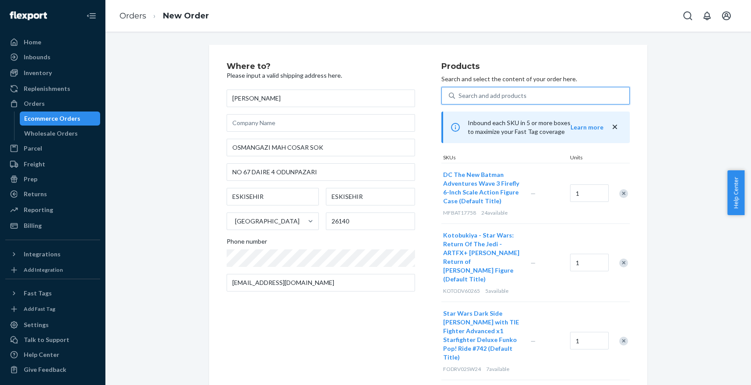
click at [479, 94] on div "Search and add products" at bounding box center [493, 95] width 68 height 9
click at [460, 94] on input "0 results available. Use Up and Down to choose options, press Enter to select t…" at bounding box center [459, 95] width 1 height 9
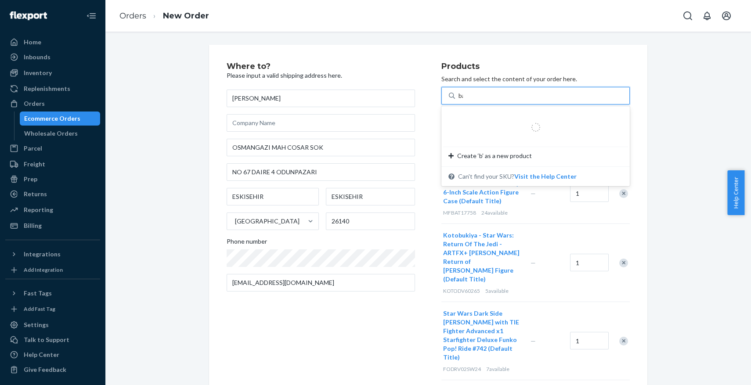
type input "bane"
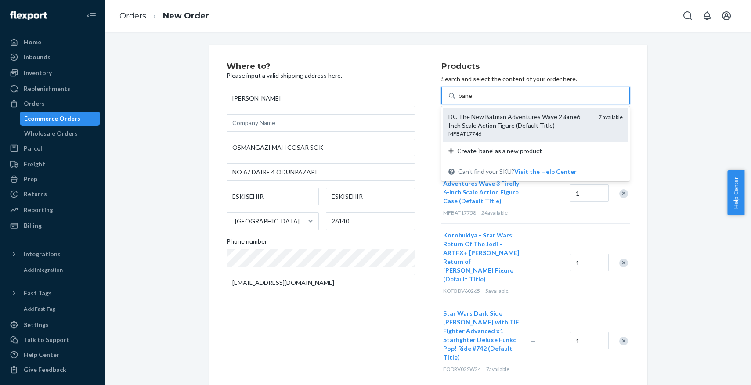
click at [482, 118] on div "DC The New Batman Adventures Wave 2 Bane 6-Inch Scale Action Figure (Default Ti…" at bounding box center [520, 121] width 143 height 18
click at [473, 100] on input "bane" at bounding box center [466, 95] width 14 height 9
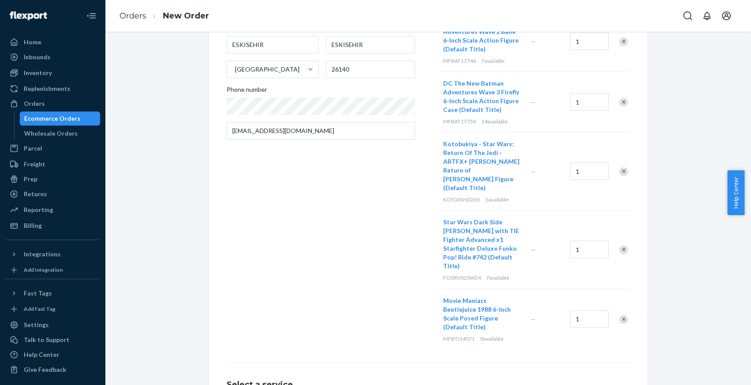
scroll to position [226, 0]
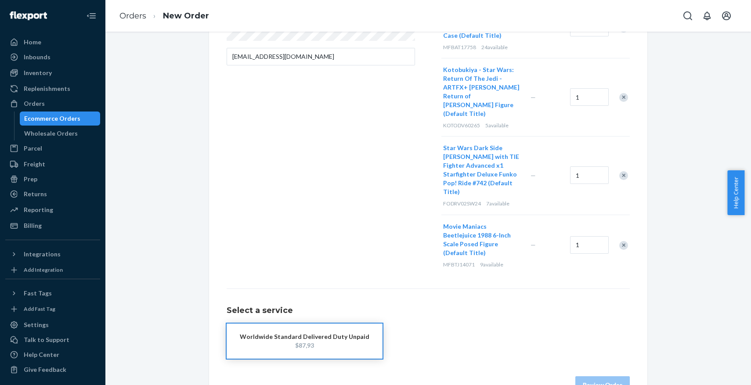
click at [273, 333] on div "Worldwide Standard Delivered Duty Unpaid" at bounding box center [305, 337] width 130 height 9
click at [581, 377] on button "Review Order" at bounding box center [603, 386] width 54 height 18
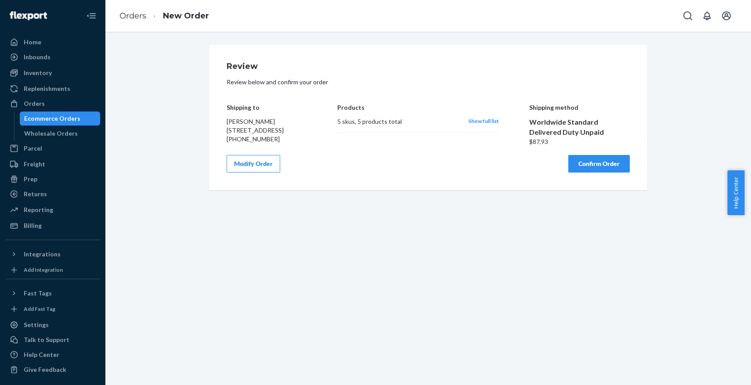
click at [593, 173] on button "Confirm Order" at bounding box center [600, 164] width 62 height 18
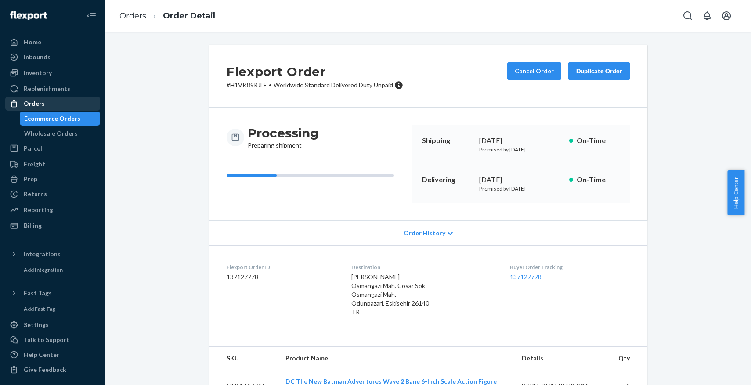
click at [76, 109] on div "Orders" at bounding box center [52, 104] width 93 height 12
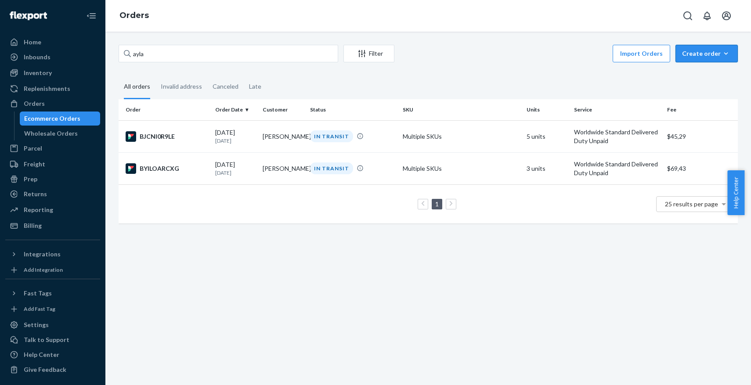
click at [715, 47] on button "Create order Ecommerce order Removal order" at bounding box center [707, 54] width 62 height 18
click at [708, 76] on span "Ecommerce order" at bounding box center [712, 75] width 54 height 6
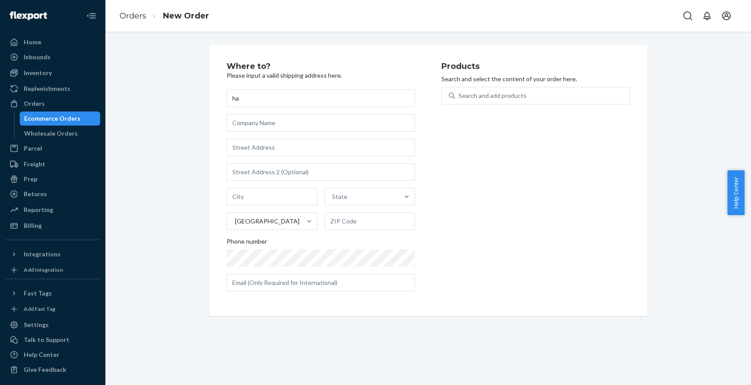
type input "h"
type input "HASAN TAHSIN USLU"
click at [352, 89] on div "Where to? Please input a valid shipping address here. HASAN TAHSIN USLU State U…" at bounding box center [334, 180] width 215 height 236
click at [352, 99] on input "HASAN TAHSIN USLU" at bounding box center [321, 99] width 188 height 18
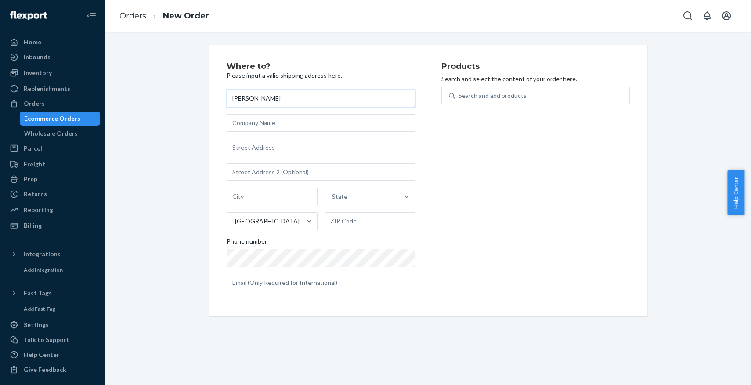
click at [352, 99] on input "HASAN TAHSIN USLU" at bounding box center [321, 99] width 188 height 18
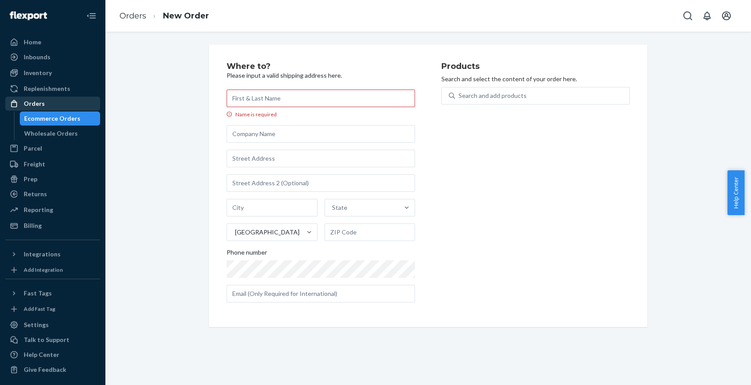
click at [21, 100] on div at bounding box center [17, 103] width 14 height 9
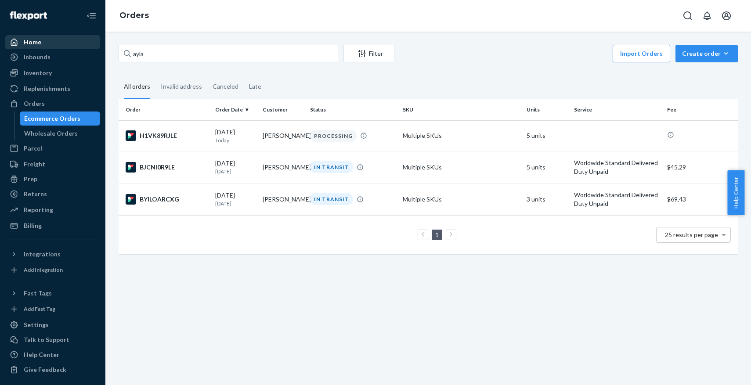
click at [80, 43] on div "Home" at bounding box center [52, 42] width 93 height 12
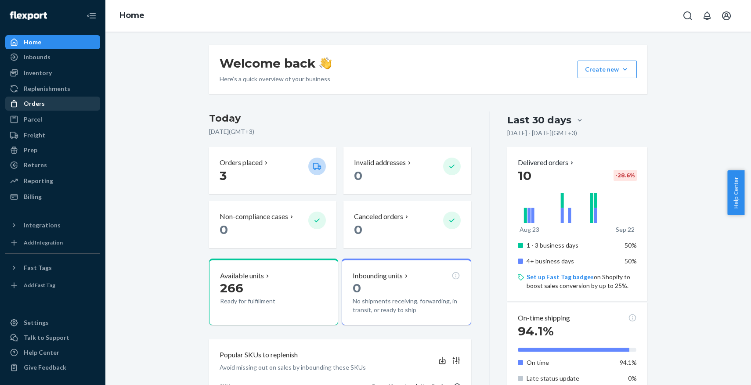
click at [50, 101] on div "Orders" at bounding box center [52, 104] width 93 height 12
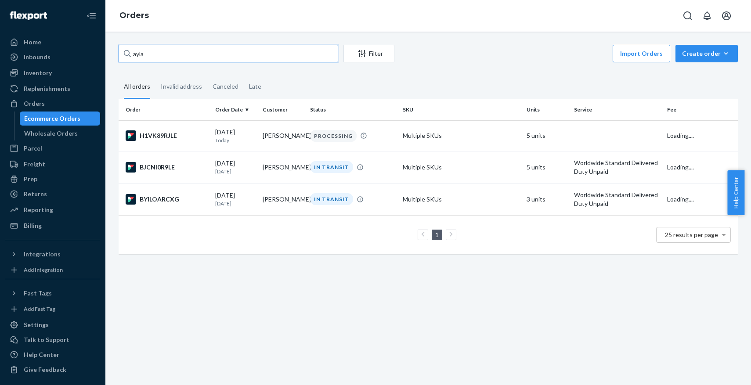
click at [210, 57] on input "ayla" at bounding box center [229, 54] width 220 height 18
click at [229, 161] on div "09/10/2025 12 days ago" at bounding box center [235, 167] width 40 height 16
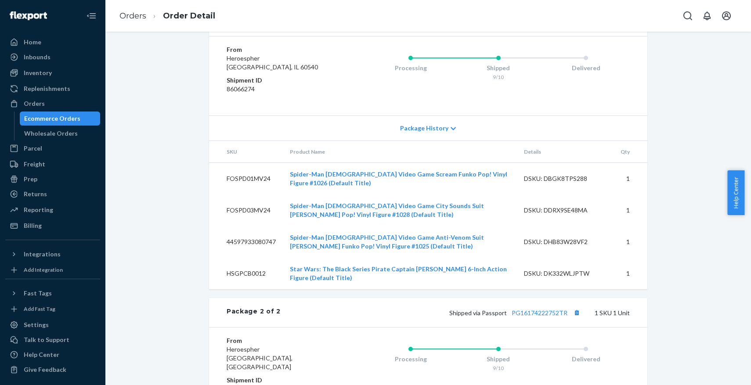
scroll to position [547, 0]
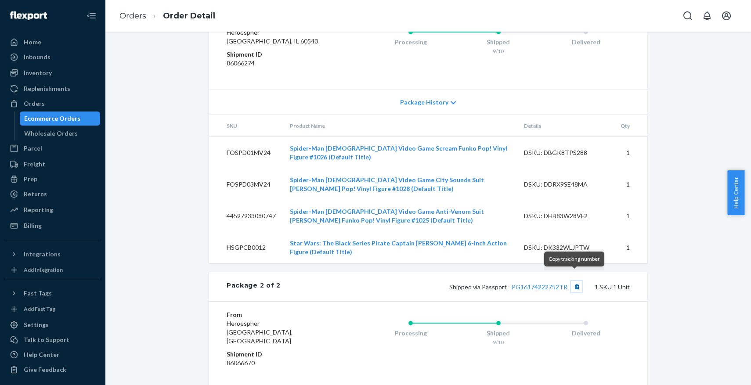
click at [575, 281] on button "Copy tracking number" at bounding box center [576, 286] width 11 height 11
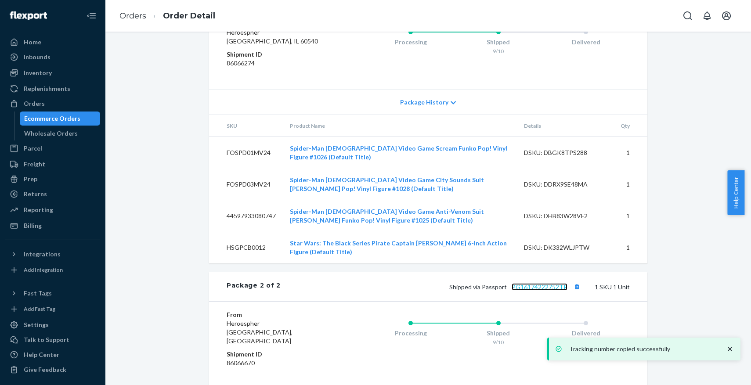
click at [542, 283] on link "PG16174222752TR" at bounding box center [540, 286] width 56 height 7
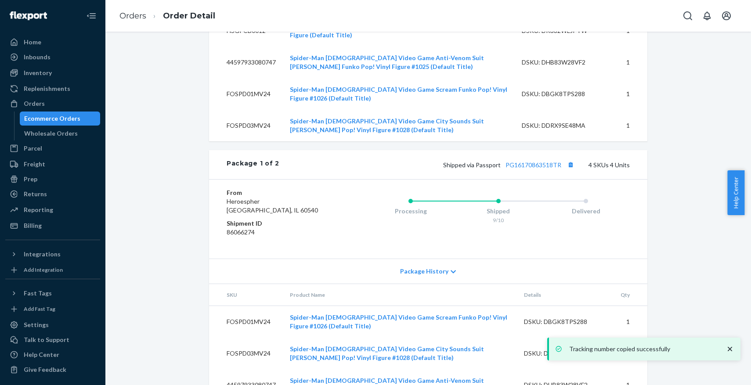
scroll to position [320, 0]
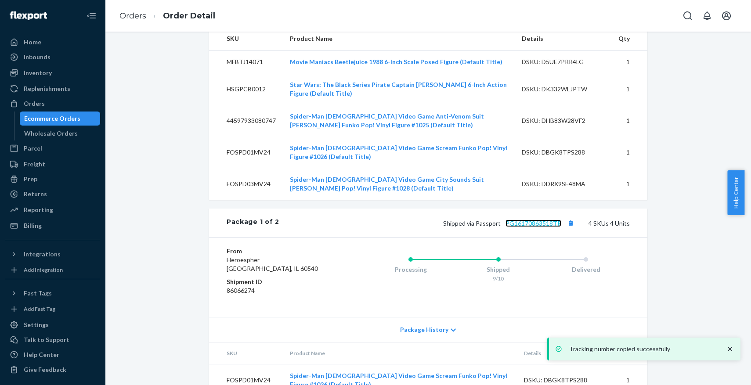
click at [529, 221] on link "PG16170863518TR" at bounding box center [534, 223] width 56 height 7
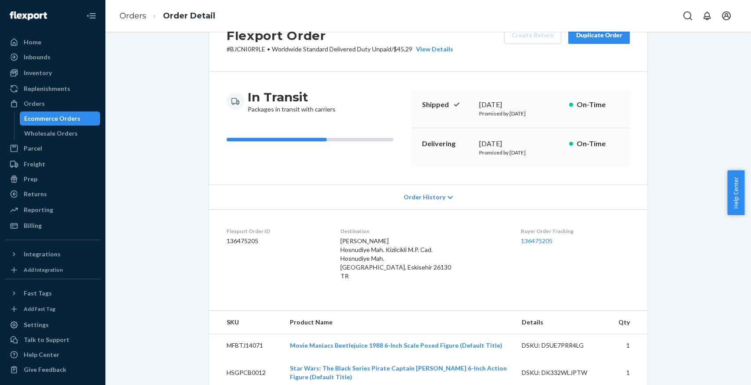
scroll to position [0, 0]
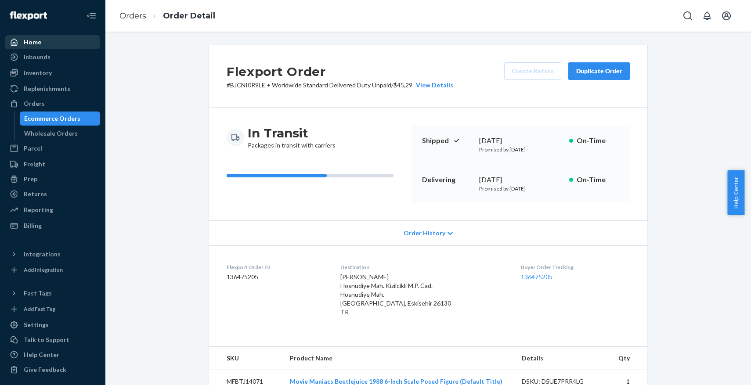
click at [72, 42] on div "Home" at bounding box center [52, 42] width 93 height 12
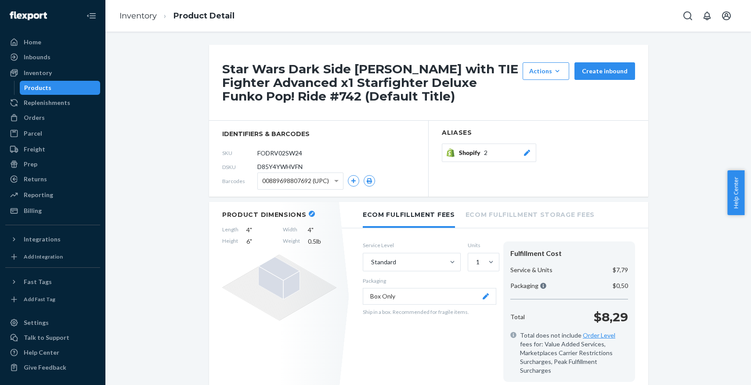
scroll to position [194, 0]
